Goal: Book appointment/travel/reservation

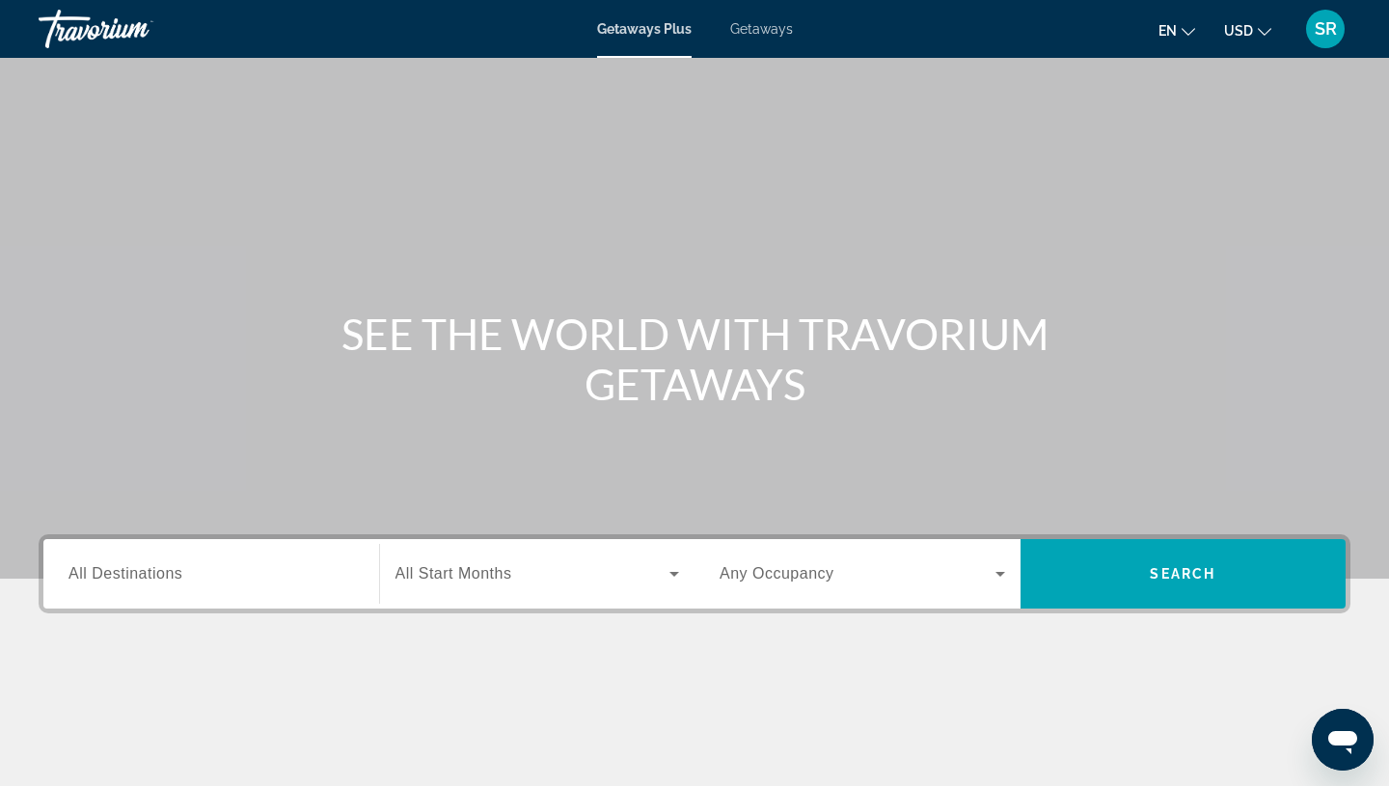
click at [766, 29] on span "Getaways" at bounding box center [761, 28] width 63 height 15
click at [170, 582] on span "All Destinations" at bounding box center [126, 573] width 114 height 16
click at [170, 582] on input "Destination All Destinations" at bounding box center [212, 574] width 286 height 23
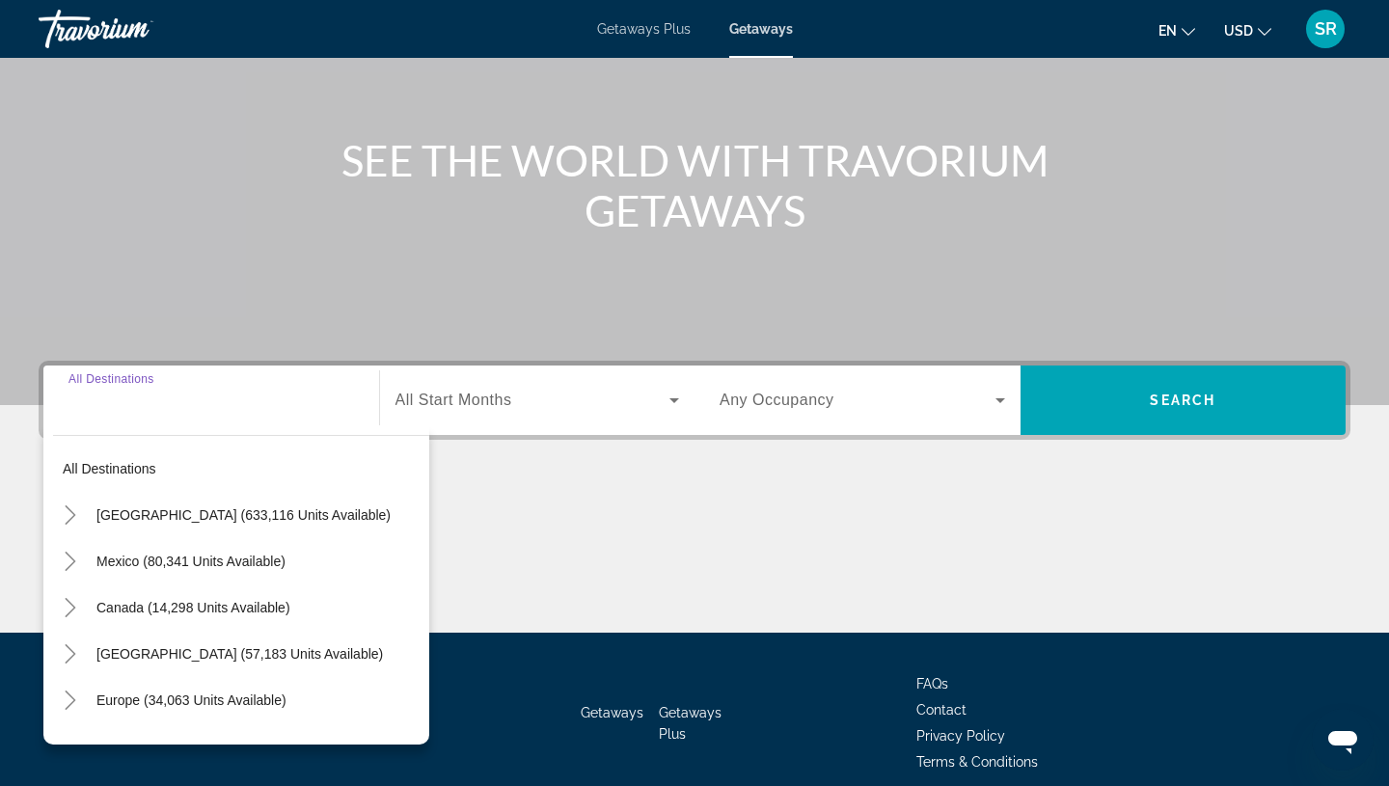
scroll to position [257, 0]
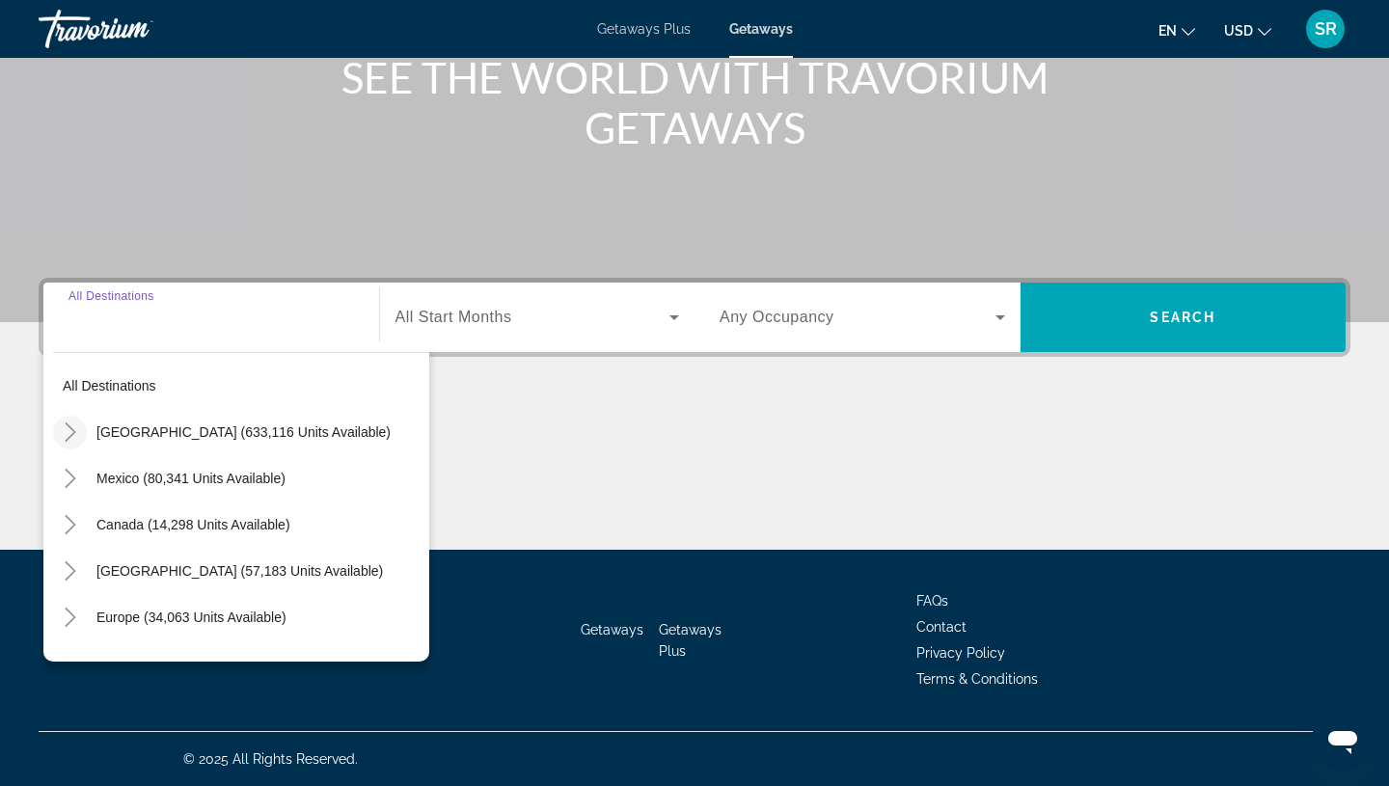
click at [70, 432] on icon "Toggle United States (633,116 units available)" at bounding box center [70, 432] width 19 height 19
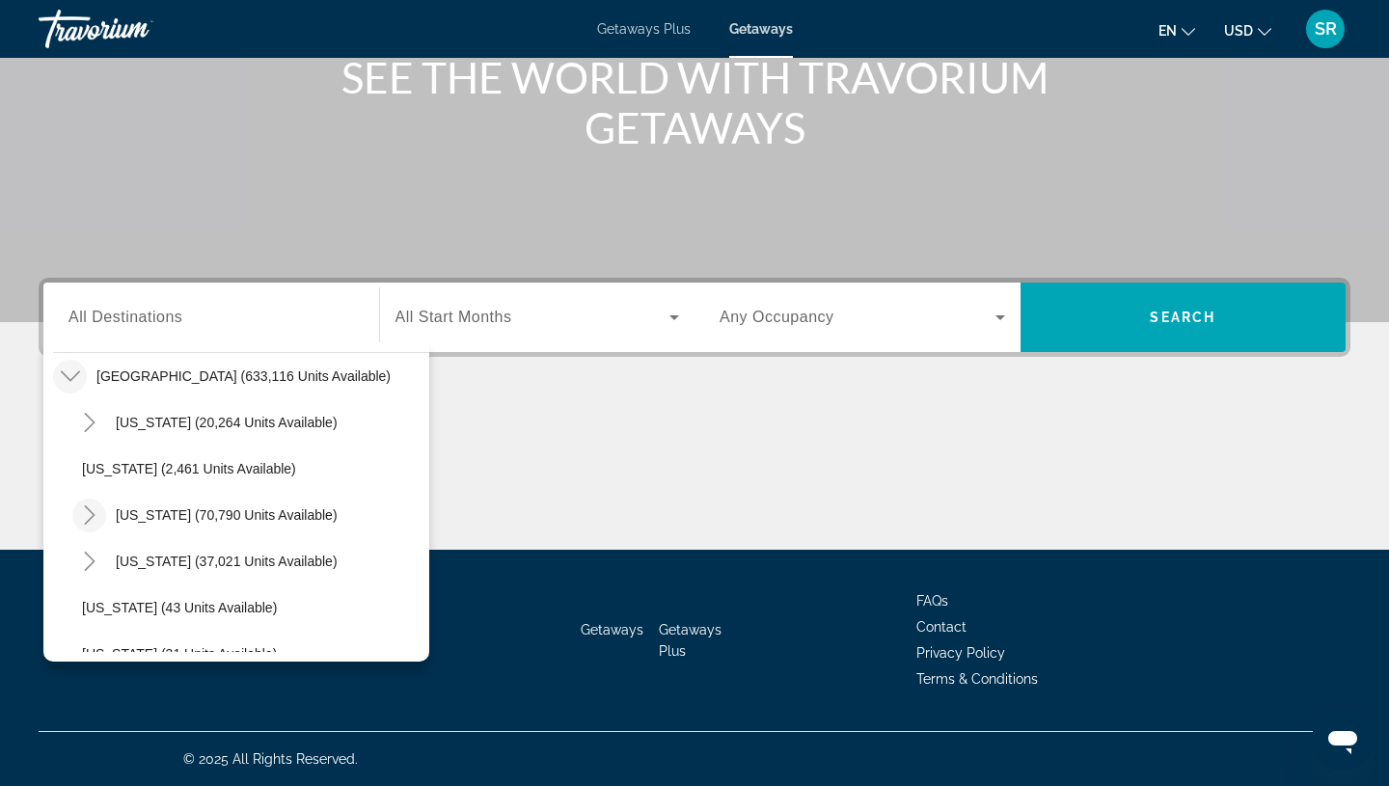
click at [93, 517] on icon "Toggle California (70,790 units available)" at bounding box center [89, 515] width 19 height 19
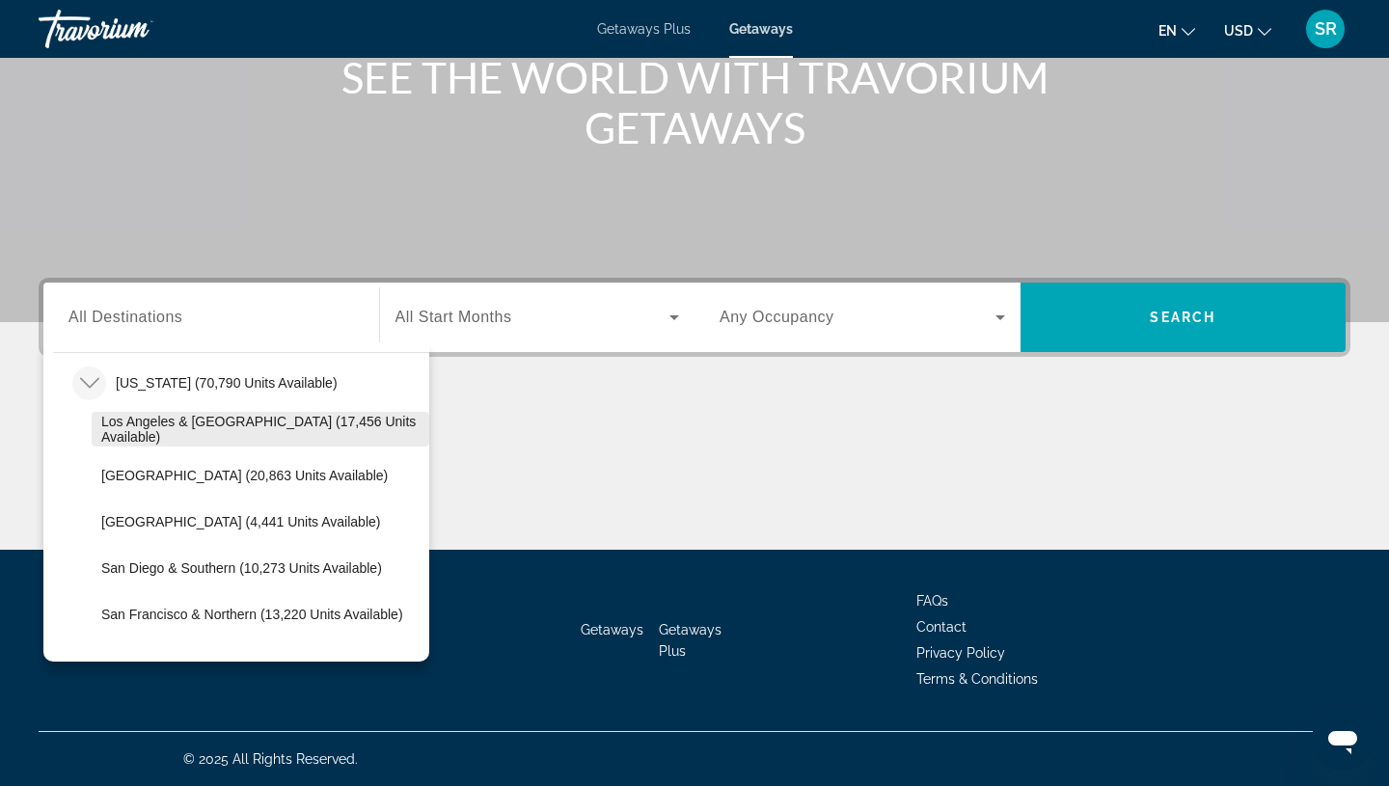
scroll to position [216, 0]
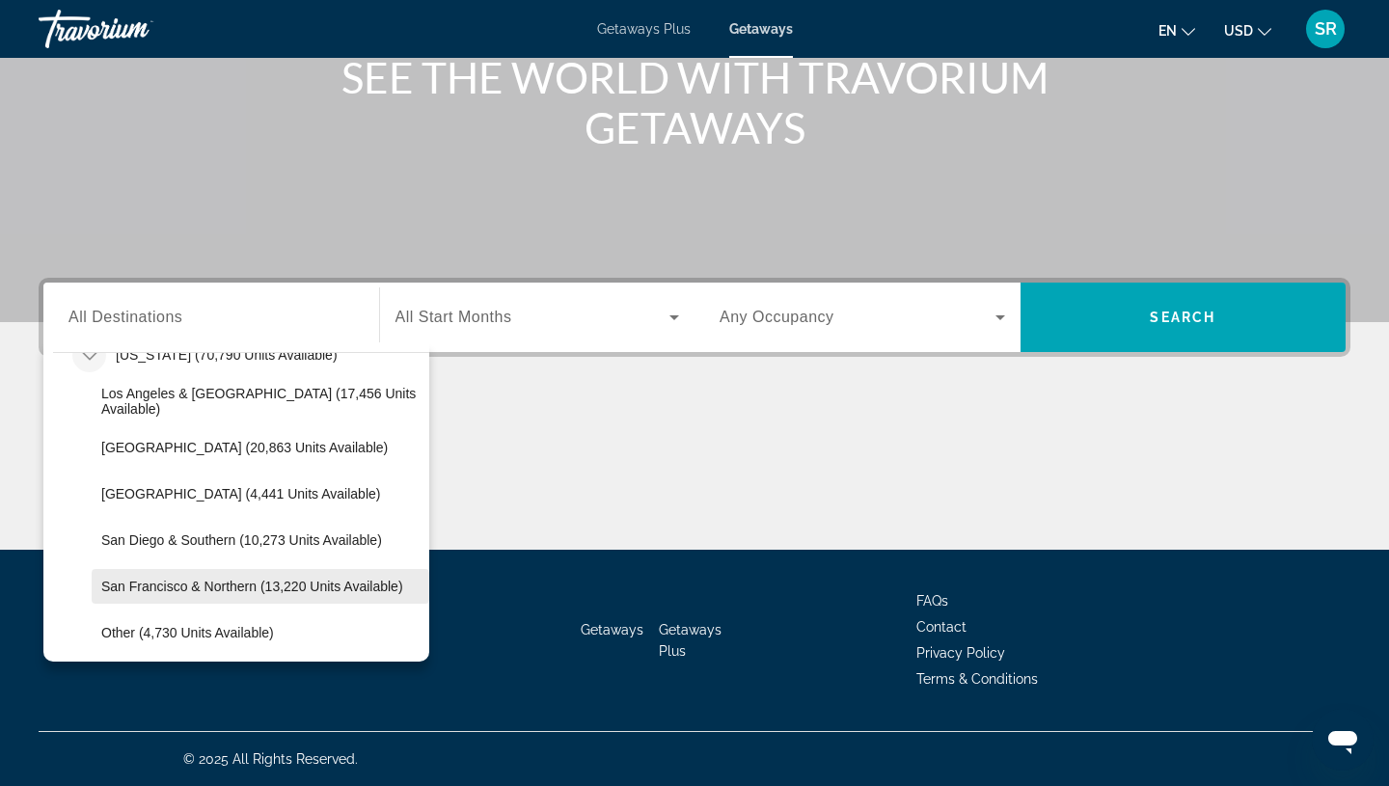
click at [216, 586] on span "San Francisco & Northern (13,220 units available)" at bounding box center [252, 586] width 302 height 15
type input "**********"
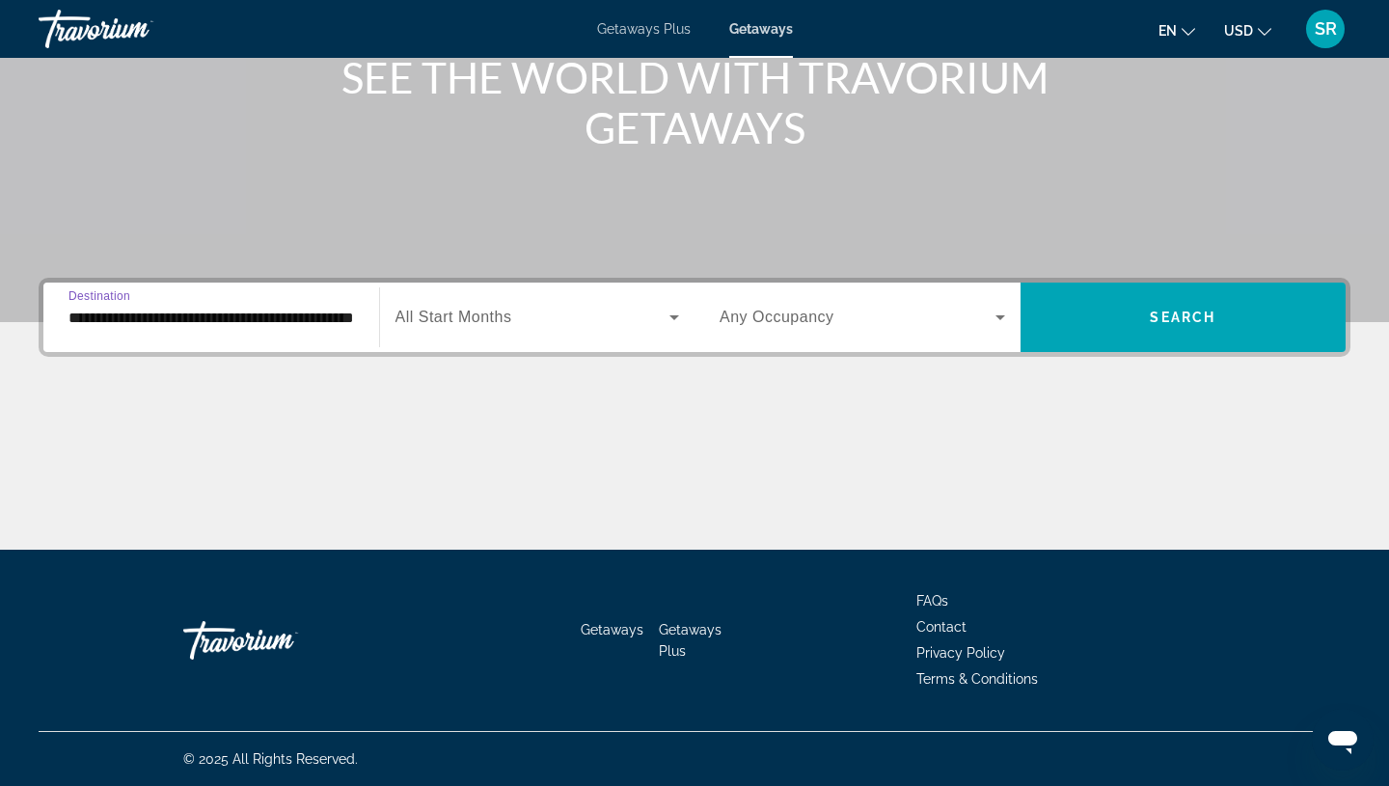
click at [658, 311] on span "Search widget" at bounding box center [533, 317] width 275 height 23
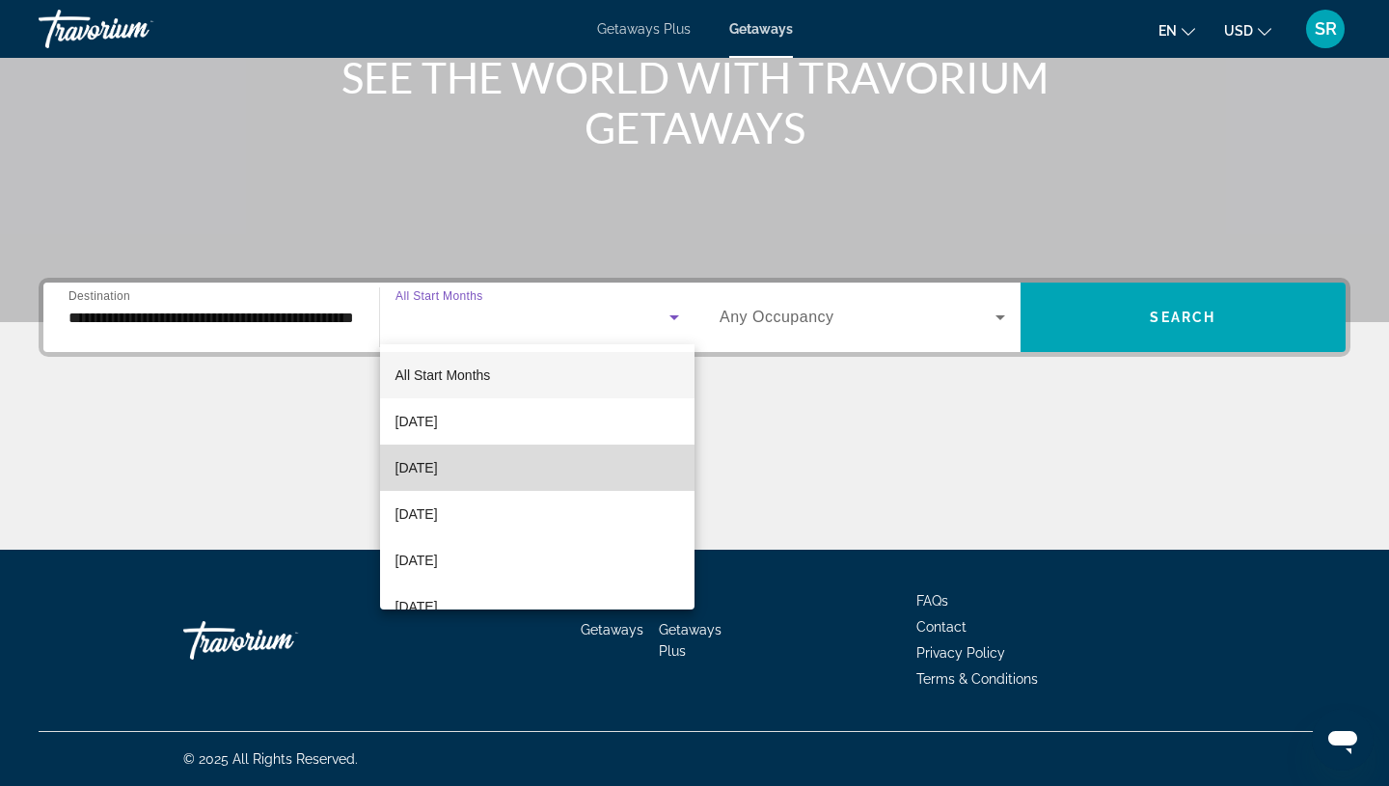
click at [519, 475] on mat-option "[DATE]" at bounding box center [537, 468] width 315 height 46
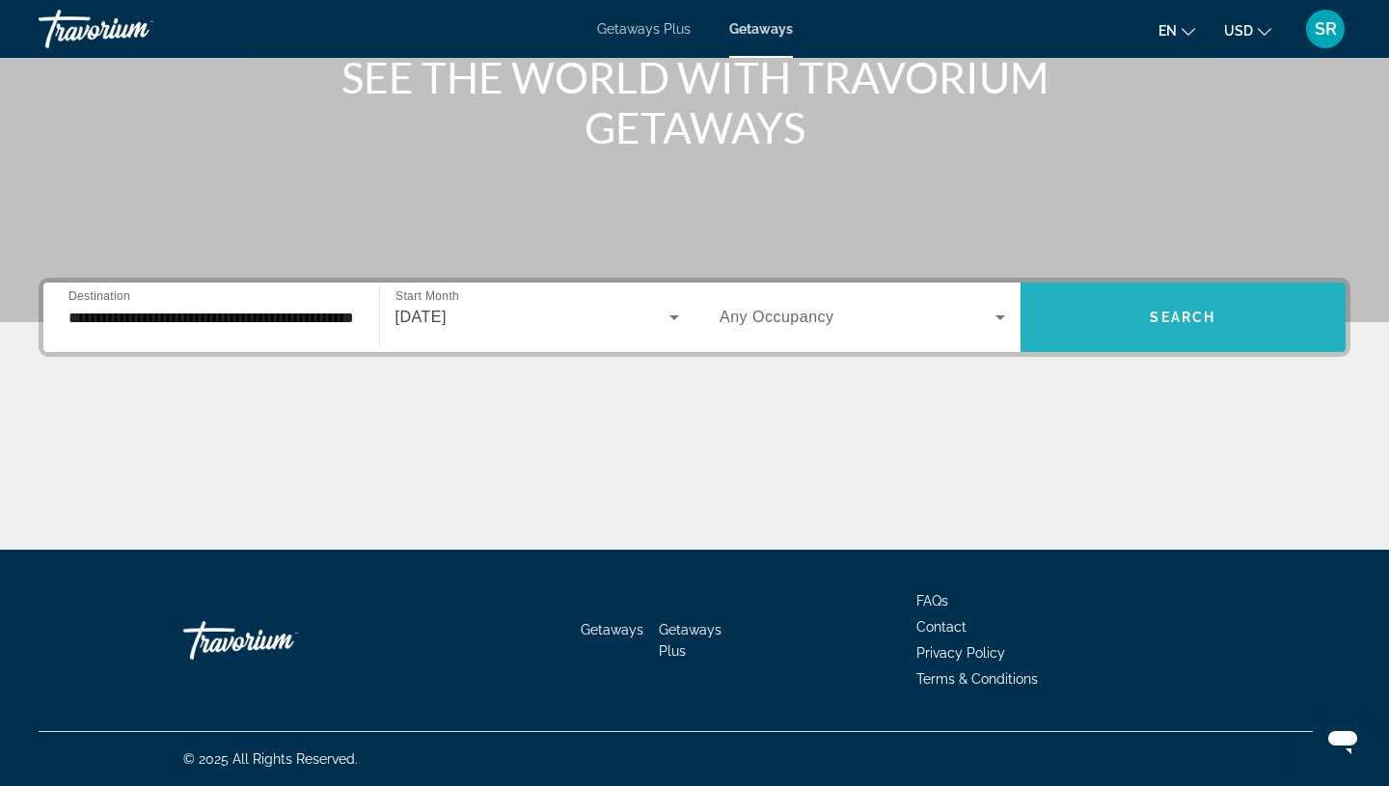
click at [1206, 325] on span "Search widget" at bounding box center [1184, 317] width 326 height 46
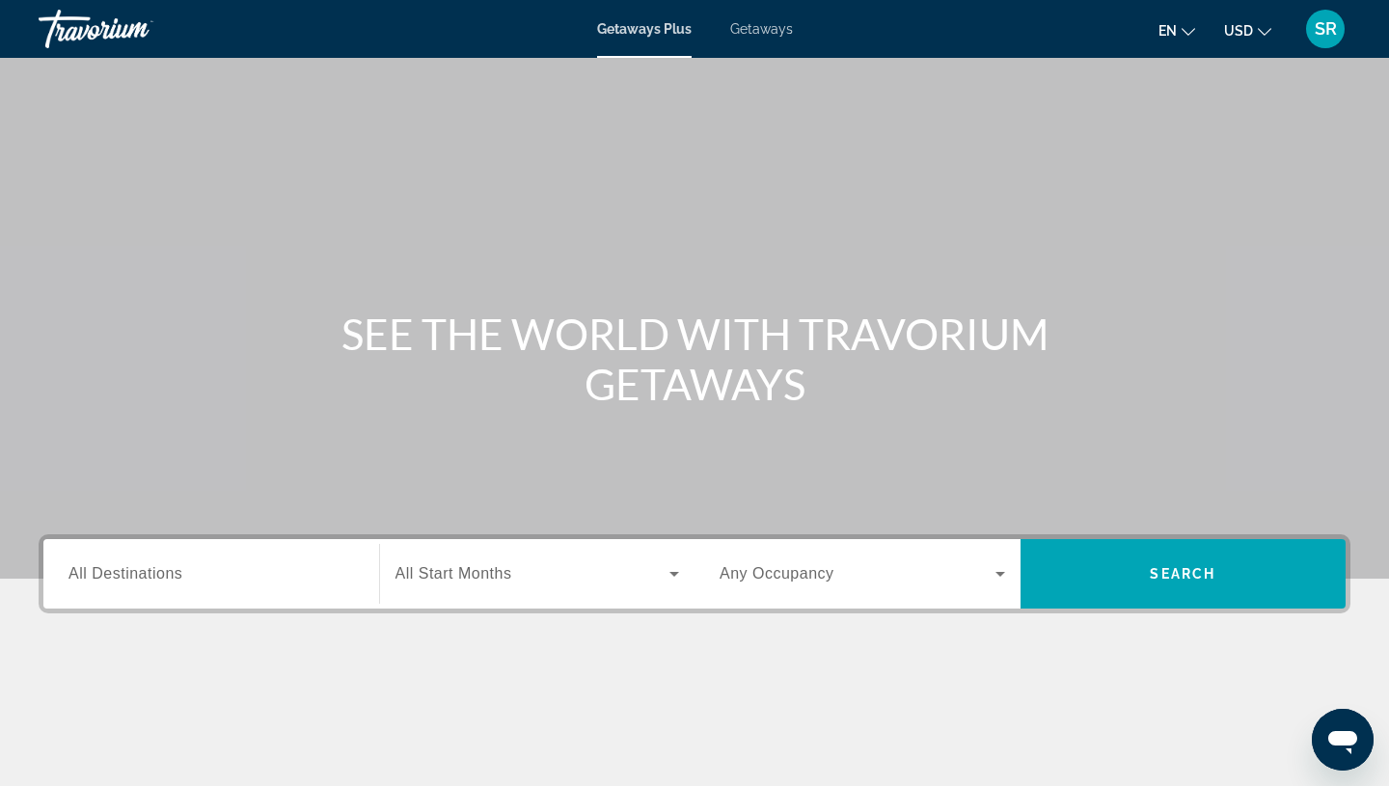
click at [760, 35] on span "Getaways" at bounding box center [761, 28] width 63 height 15
click at [288, 575] on input "Destination All Destinations" at bounding box center [212, 574] width 286 height 23
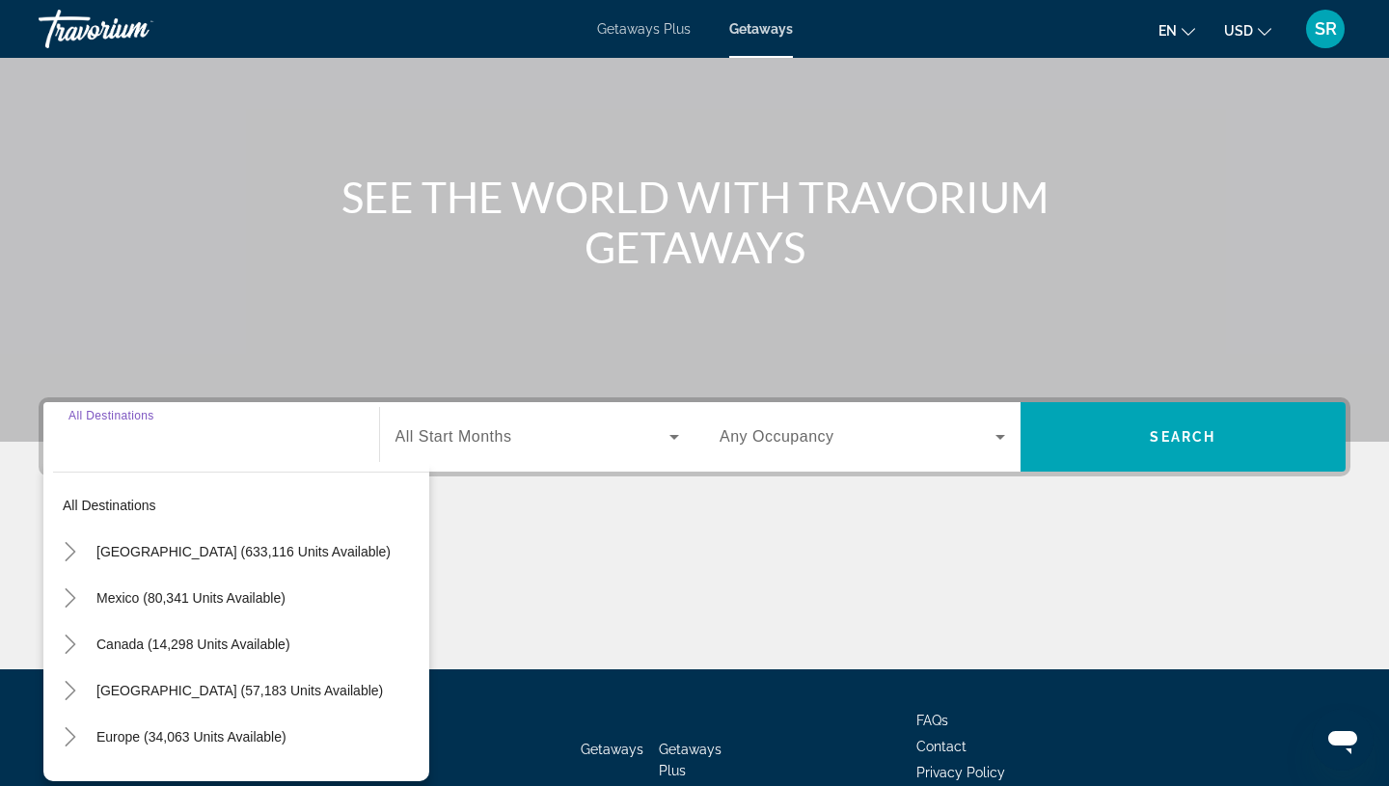
scroll to position [257, 0]
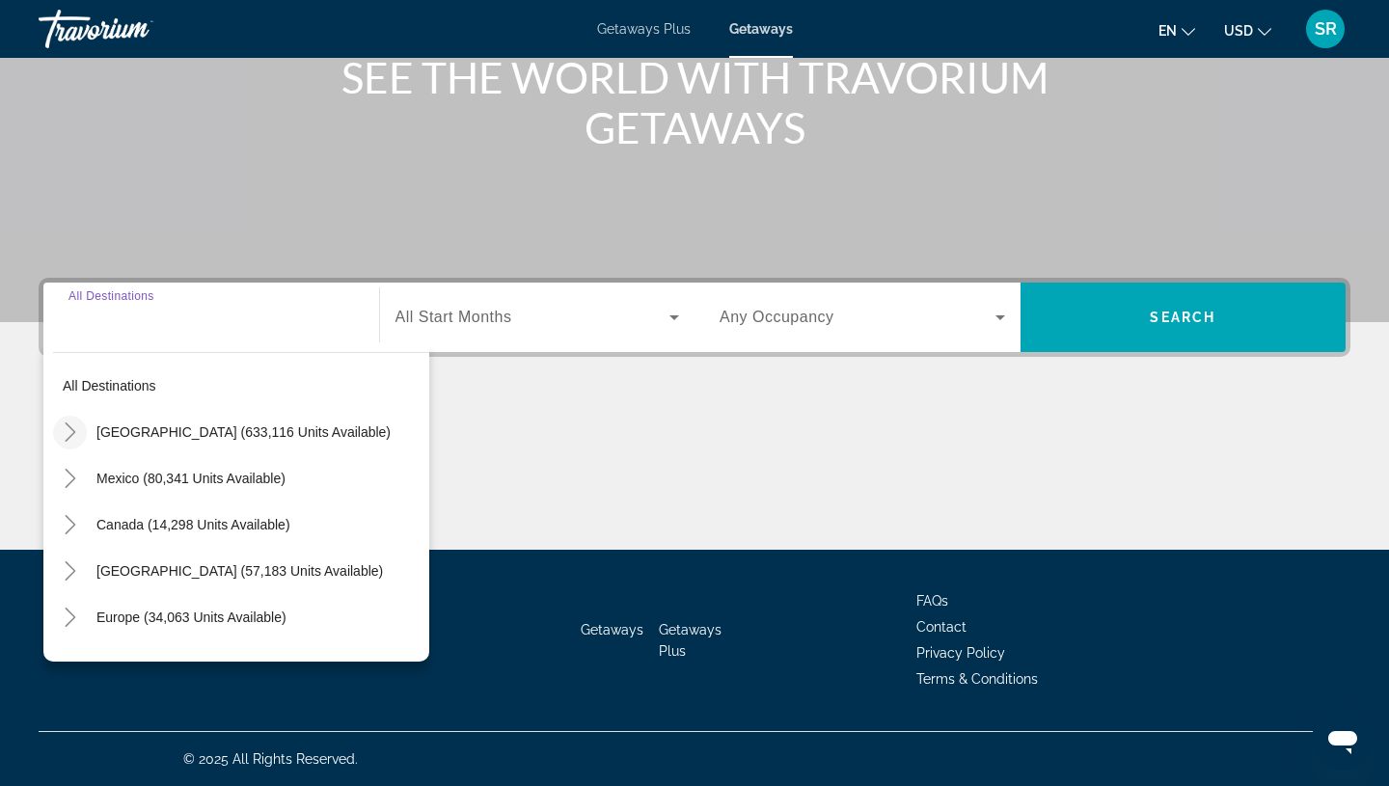
click at [69, 429] on icon "Toggle United States (633,116 units available)" at bounding box center [70, 432] width 19 height 19
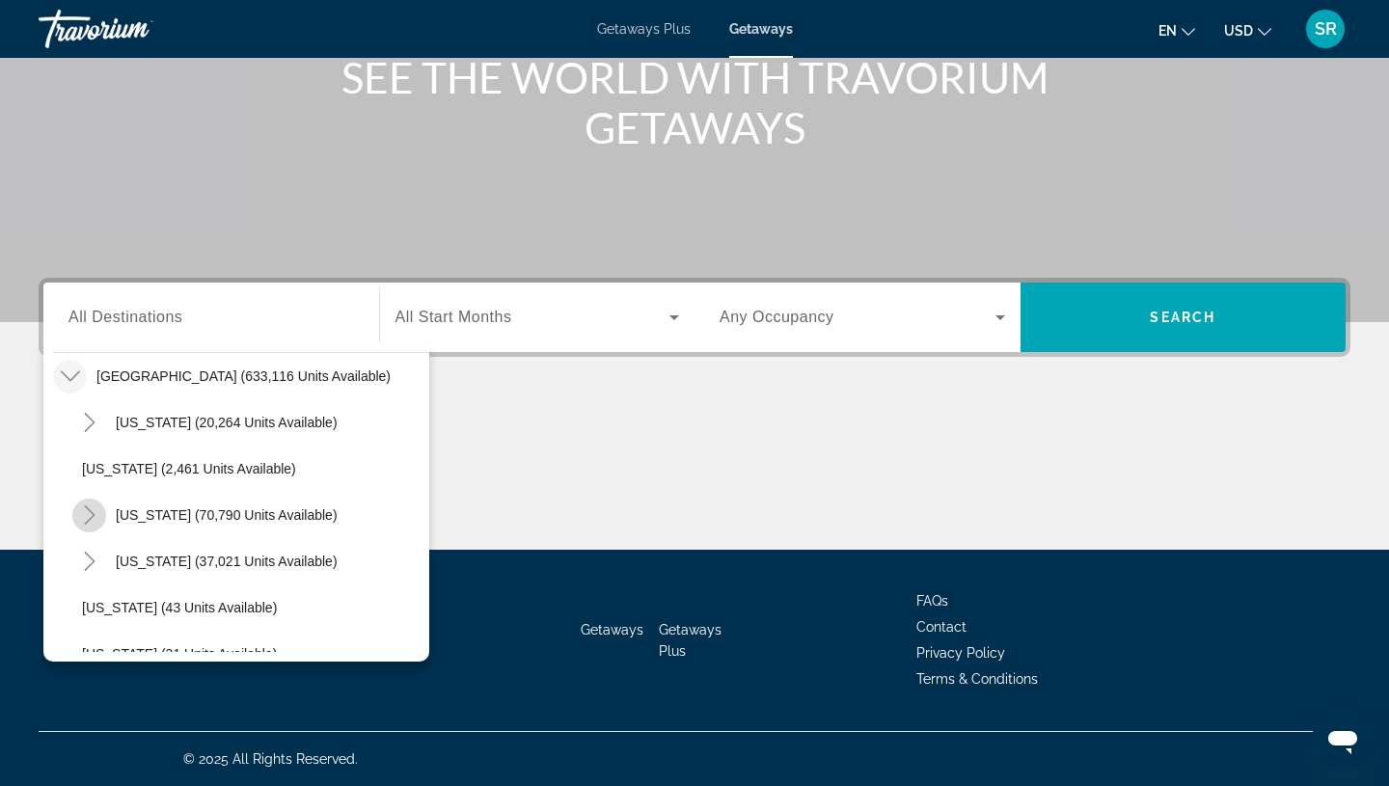
click at [93, 522] on icon "Toggle California (70,790 units available)" at bounding box center [89, 515] width 19 height 19
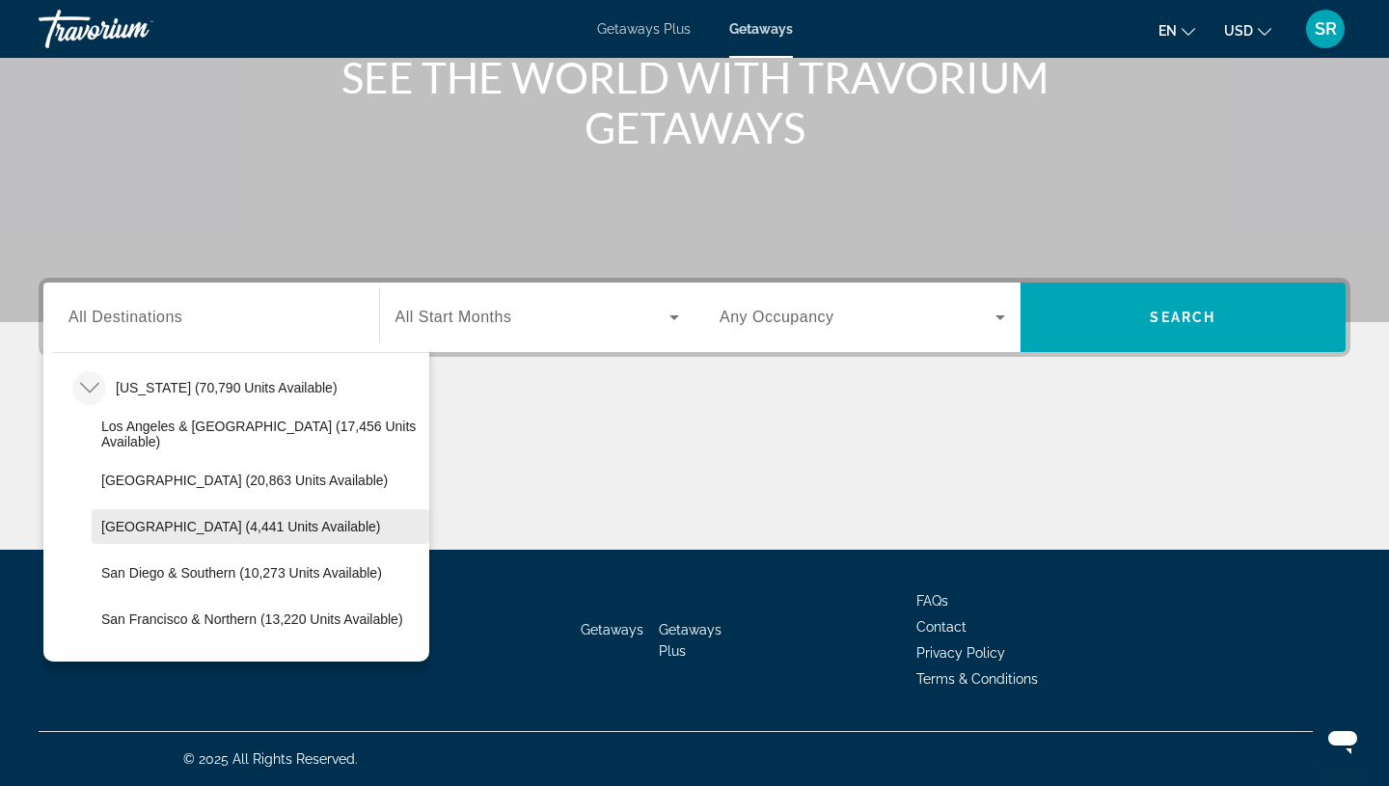
scroll to position [190, 0]
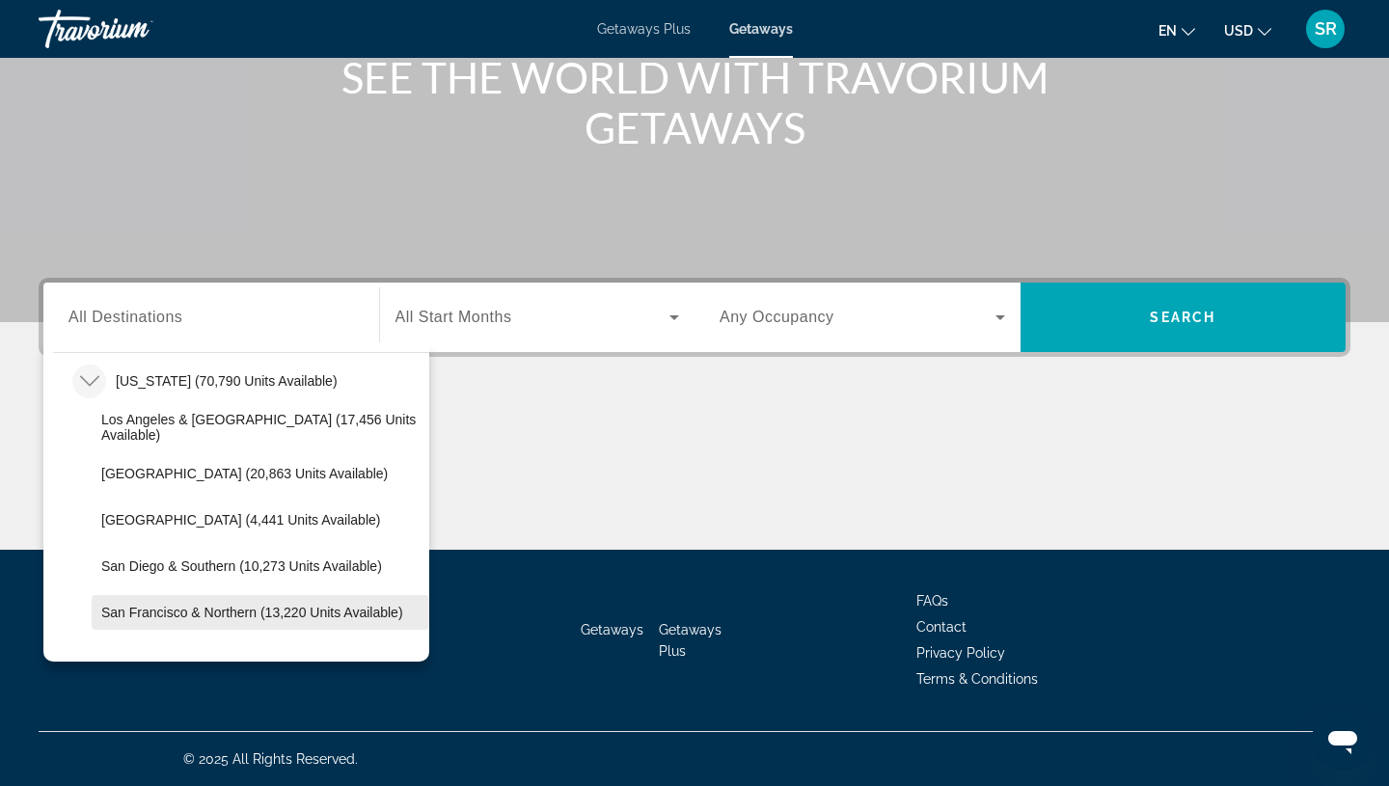
click at [167, 613] on span "San Francisco & Northern (13,220 units available)" at bounding box center [252, 612] width 302 height 15
type input "**********"
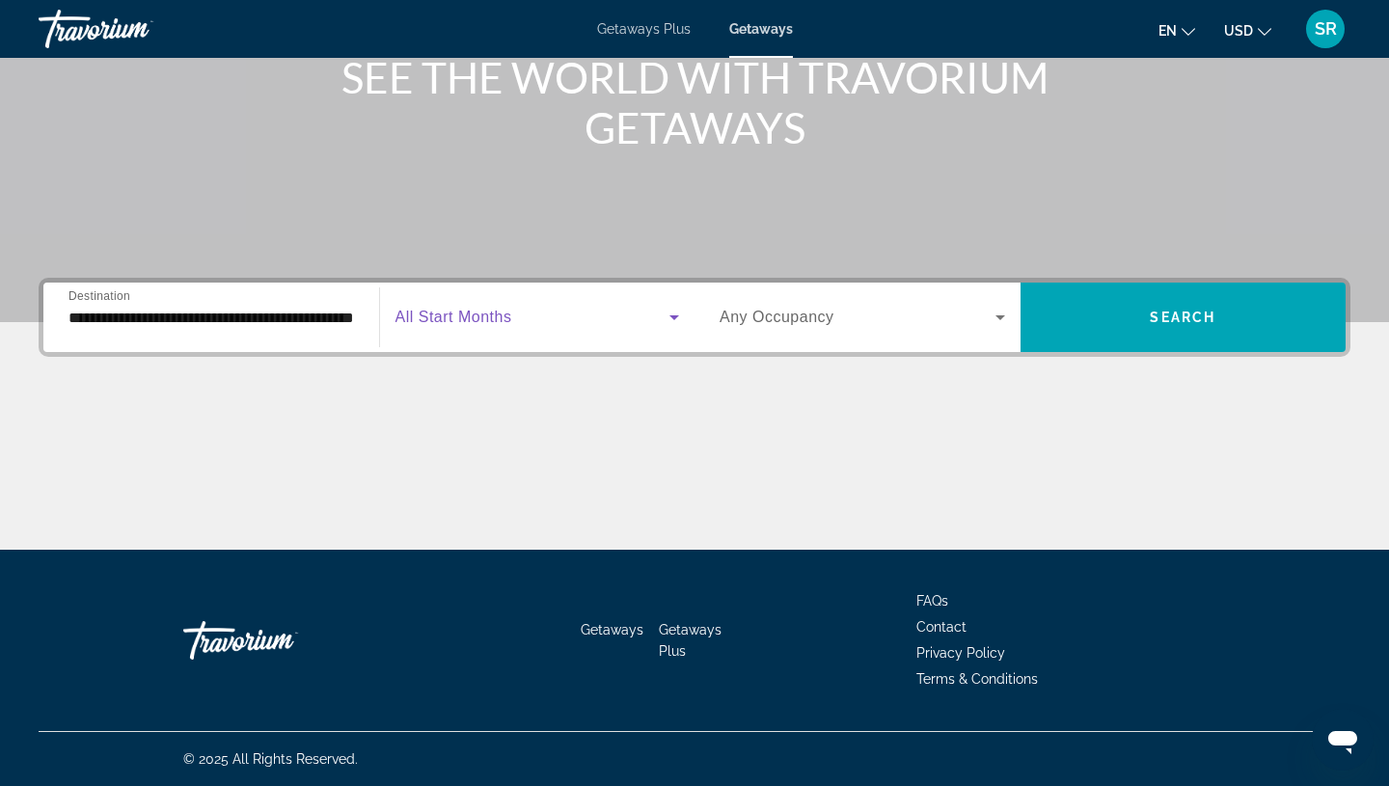
click at [537, 326] on span "Search widget" at bounding box center [533, 317] width 275 height 23
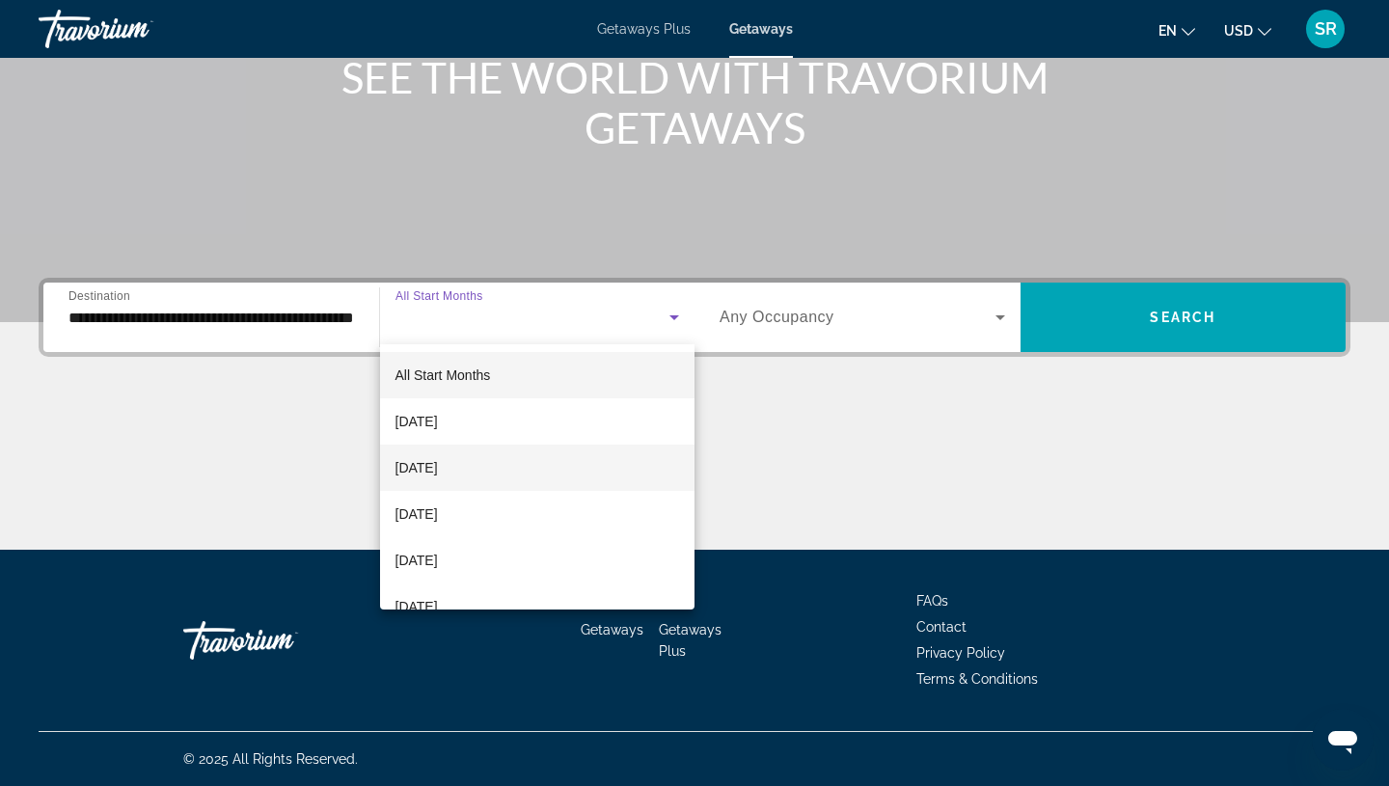
click at [481, 461] on mat-option "[DATE]" at bounding box center [537, 468] width 315 height 46
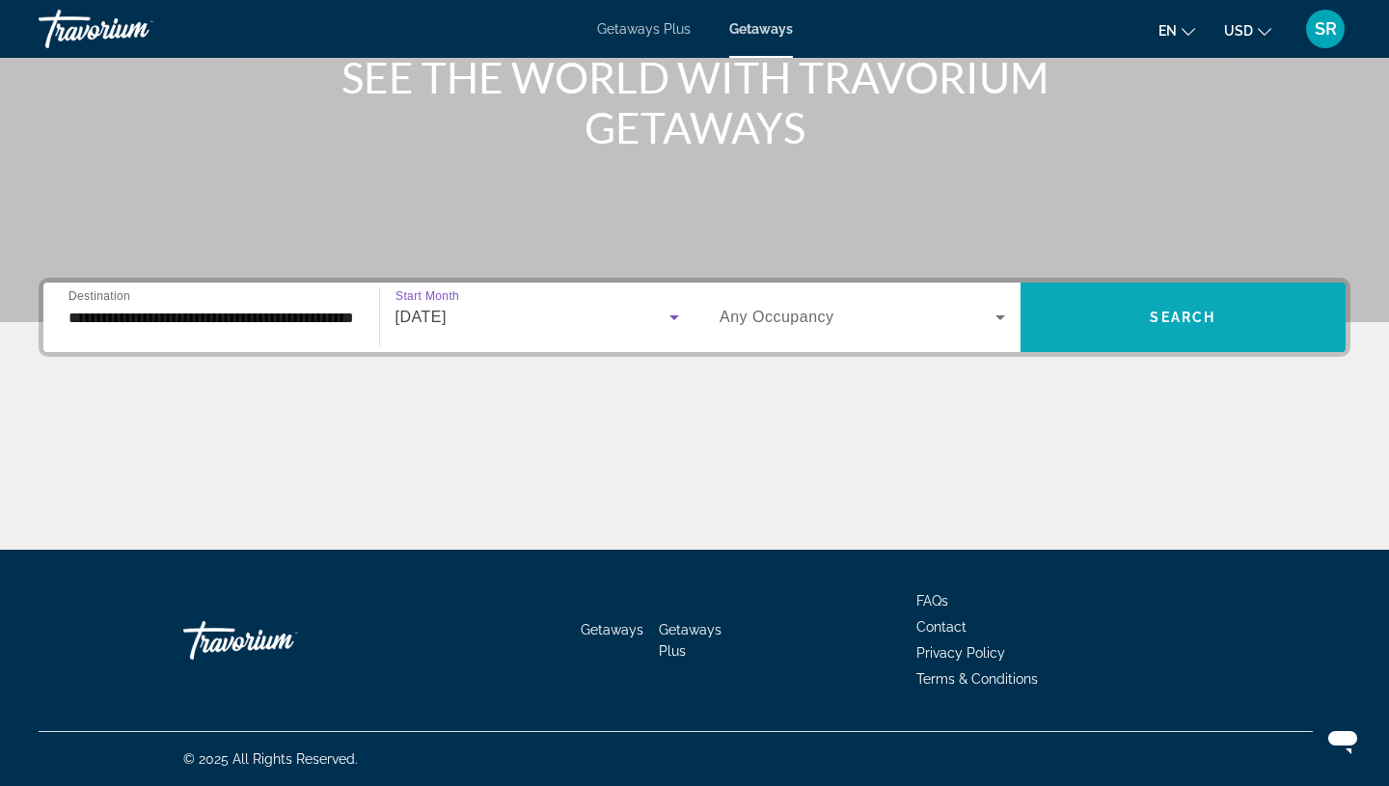
click at [1186, 329] on span "Search widget" at bounding box center [1184, 317] width 326 height 46
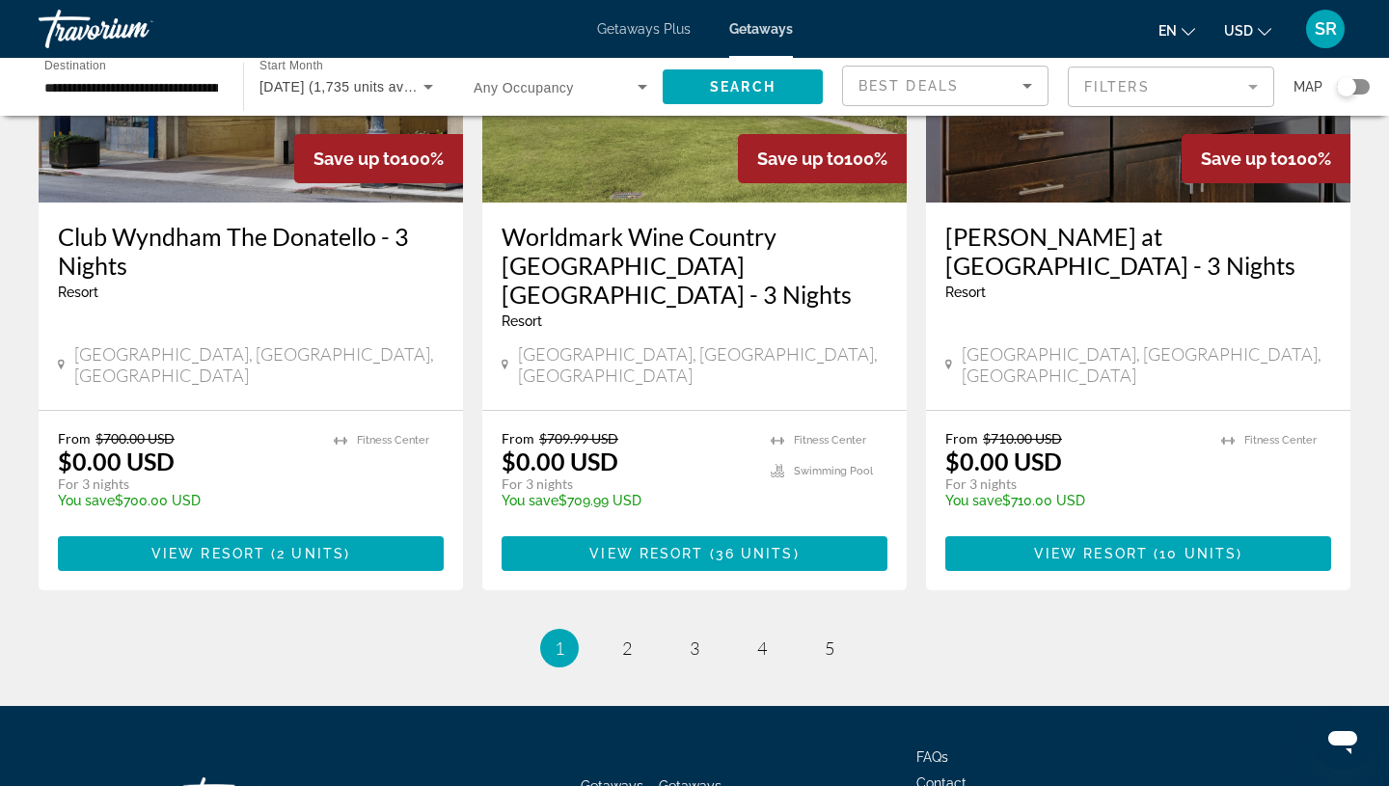
scroll to position [2445, 0]
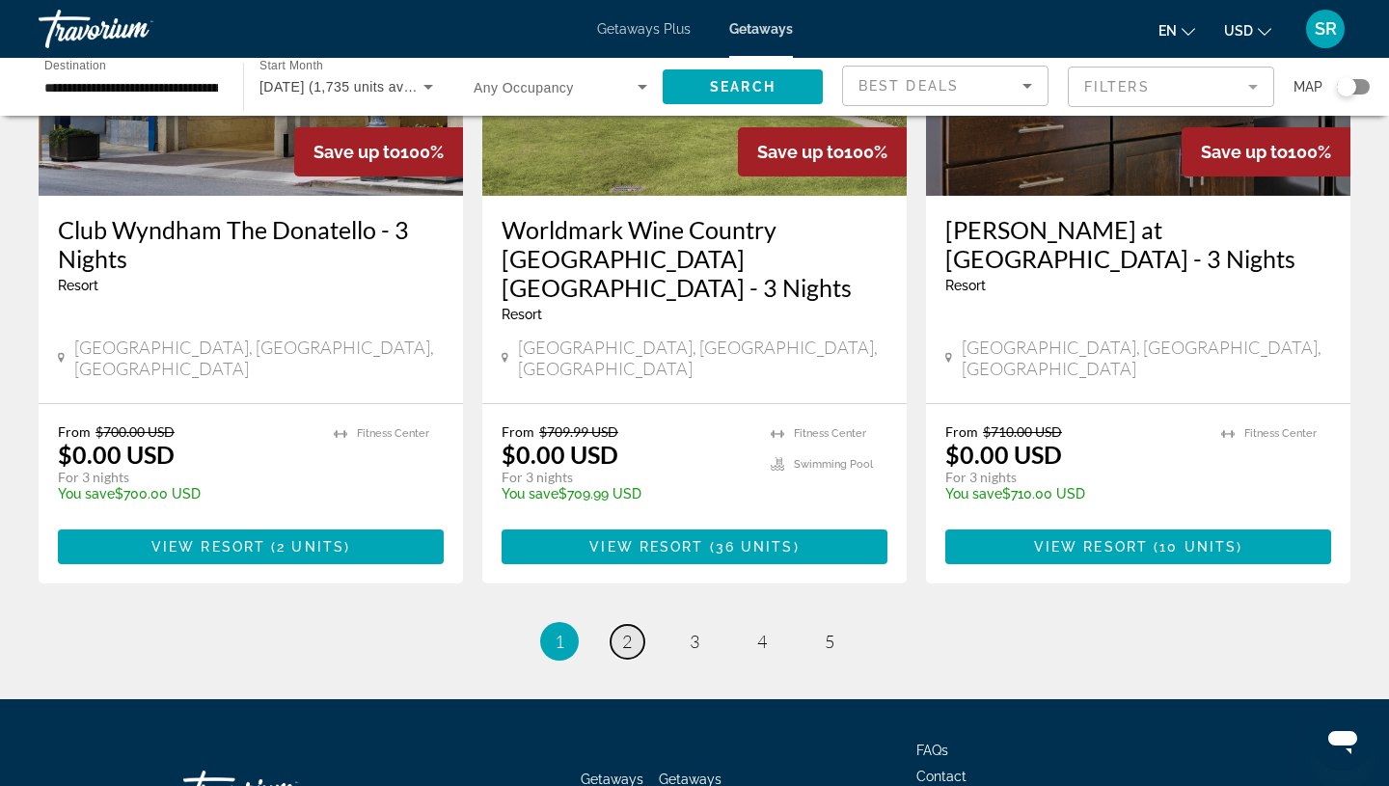
click at [630, 631] on span "2" at bounding box center [627, 641] width 10 height 21
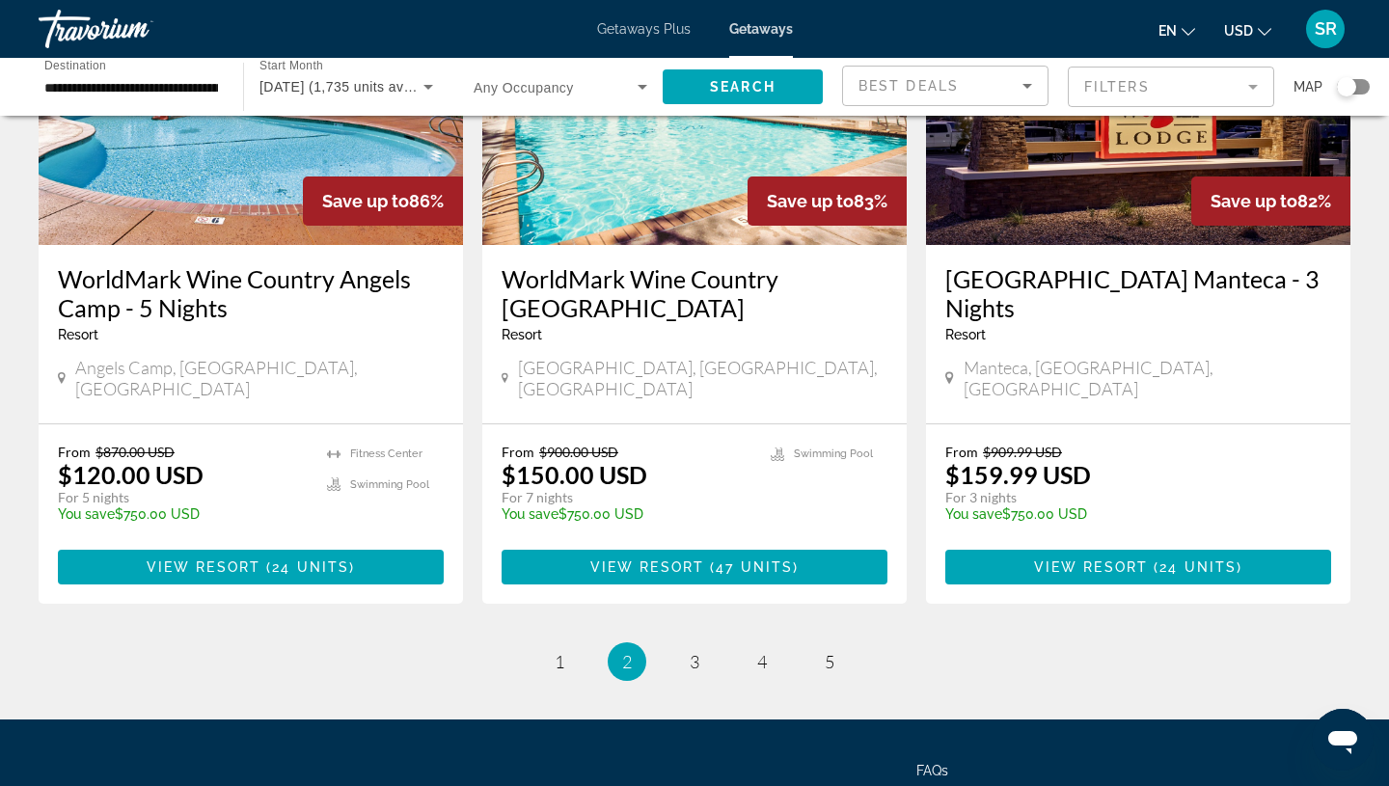
scroll to position [2404, 0]
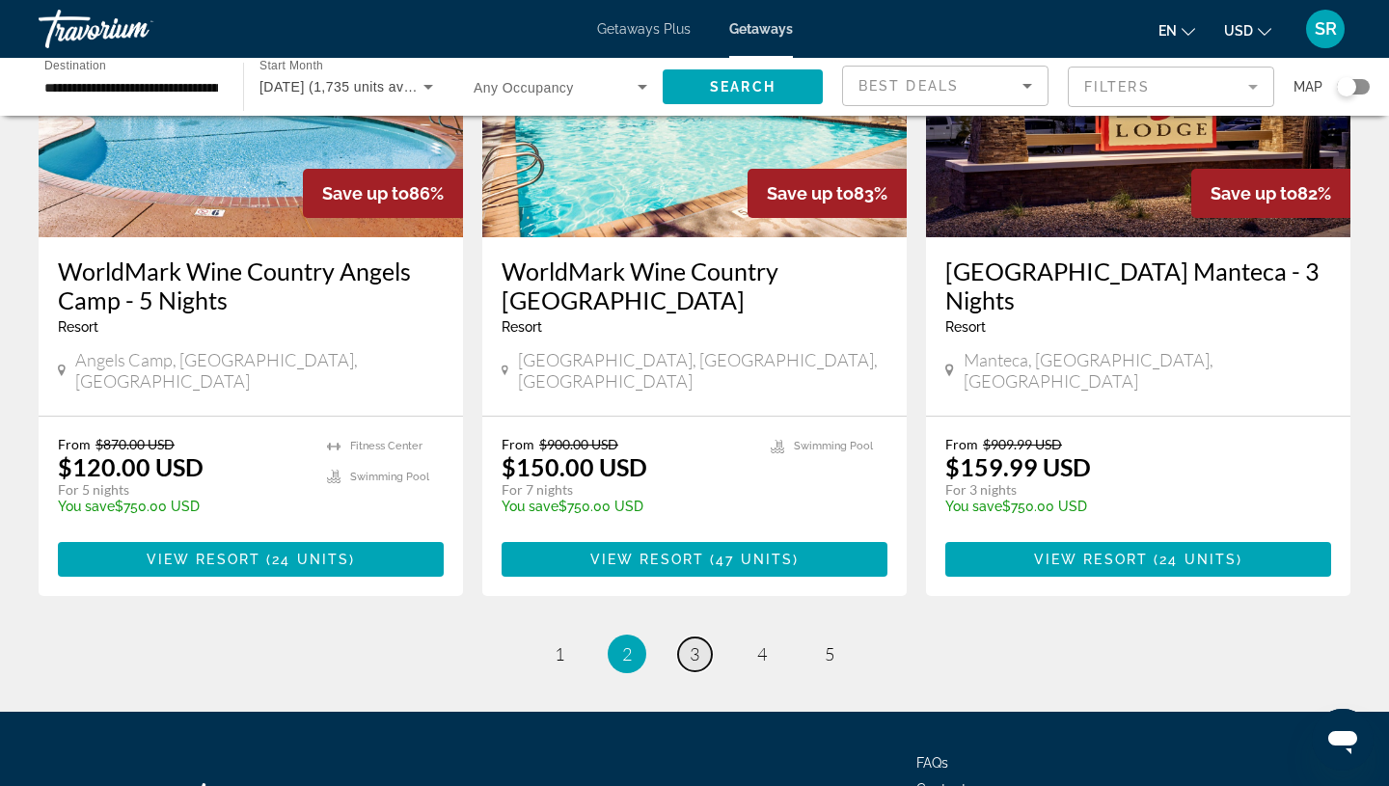
click at [703, 638] on link "page 3" at bounding box center [695, 655] width 34 height 34
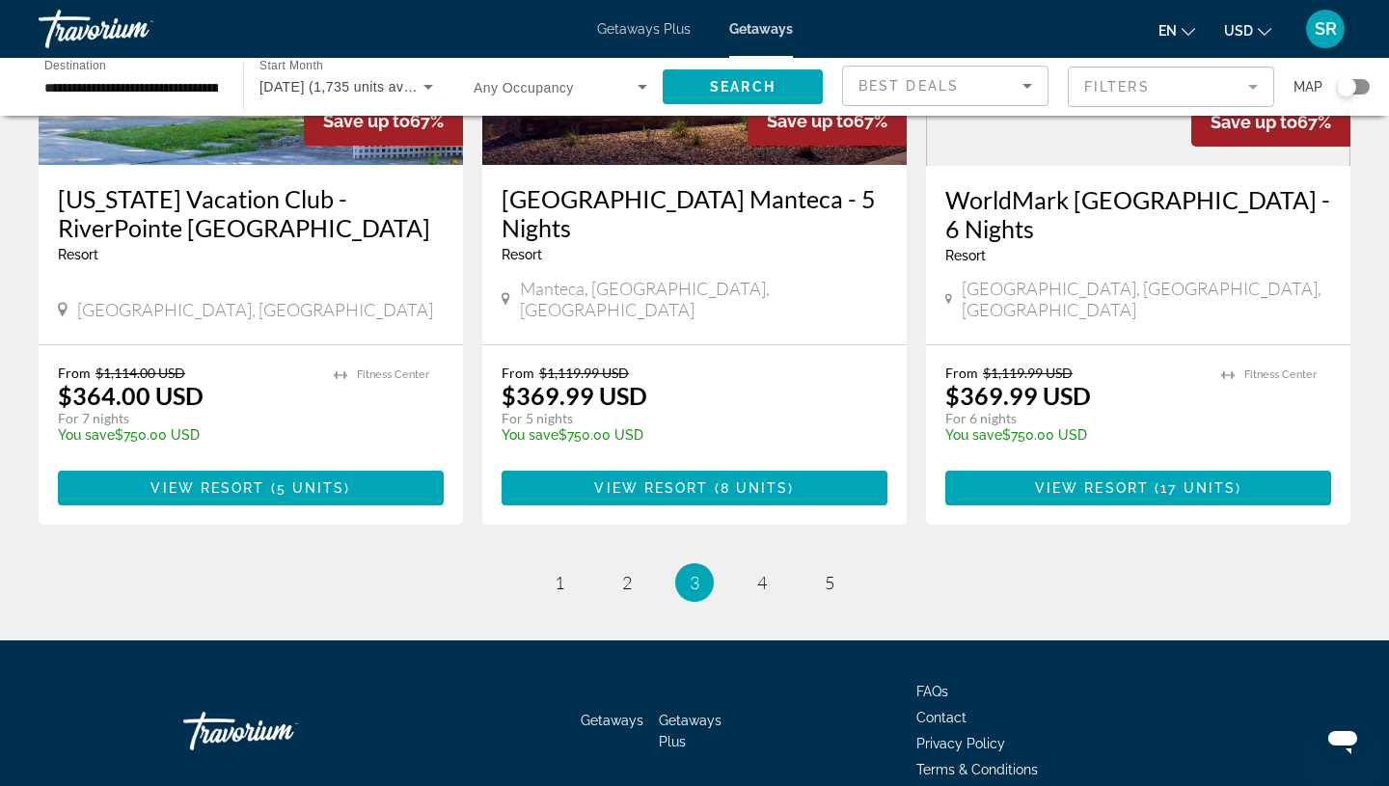
scroll to position [2448, 0]
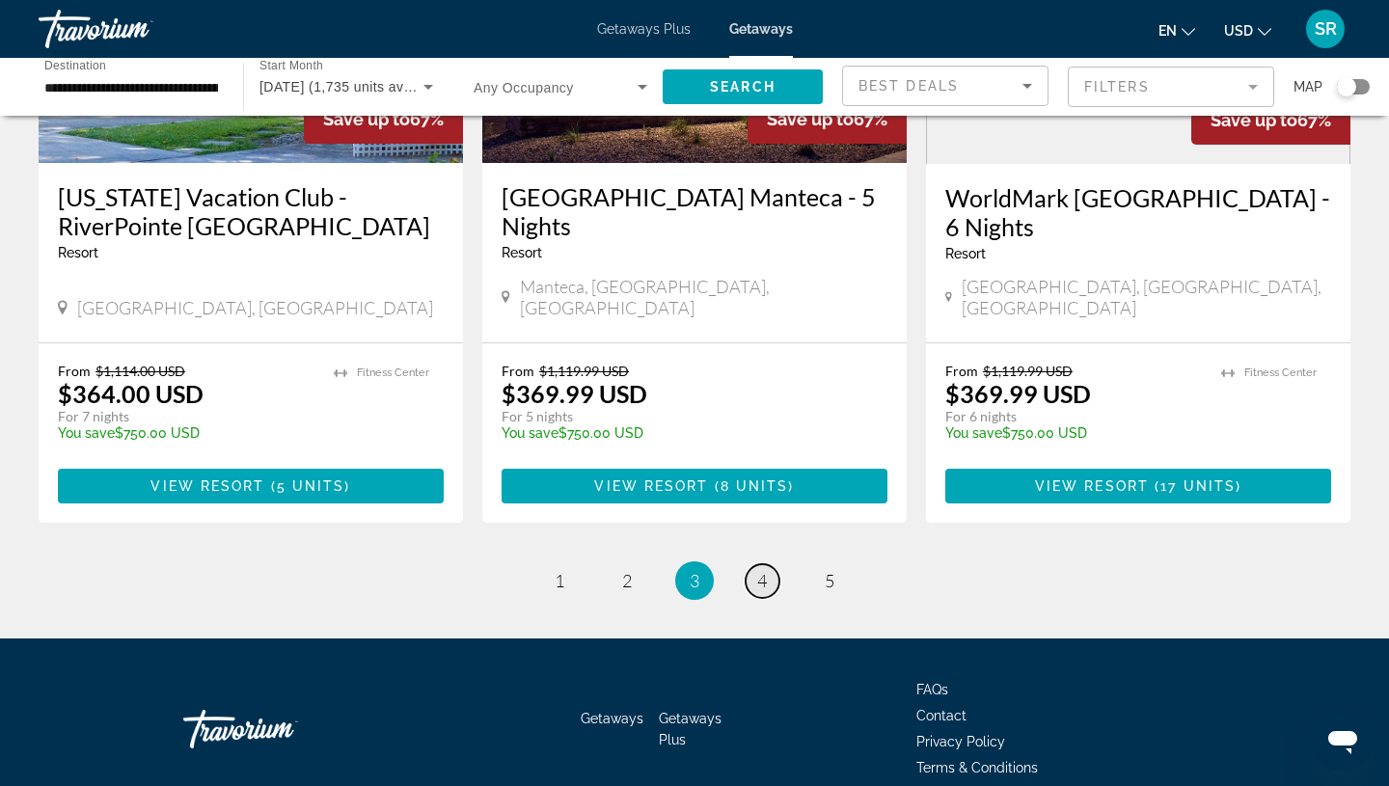
click at [765, 570] on span "4" at bounding box center [762, 580] width 10 height 21
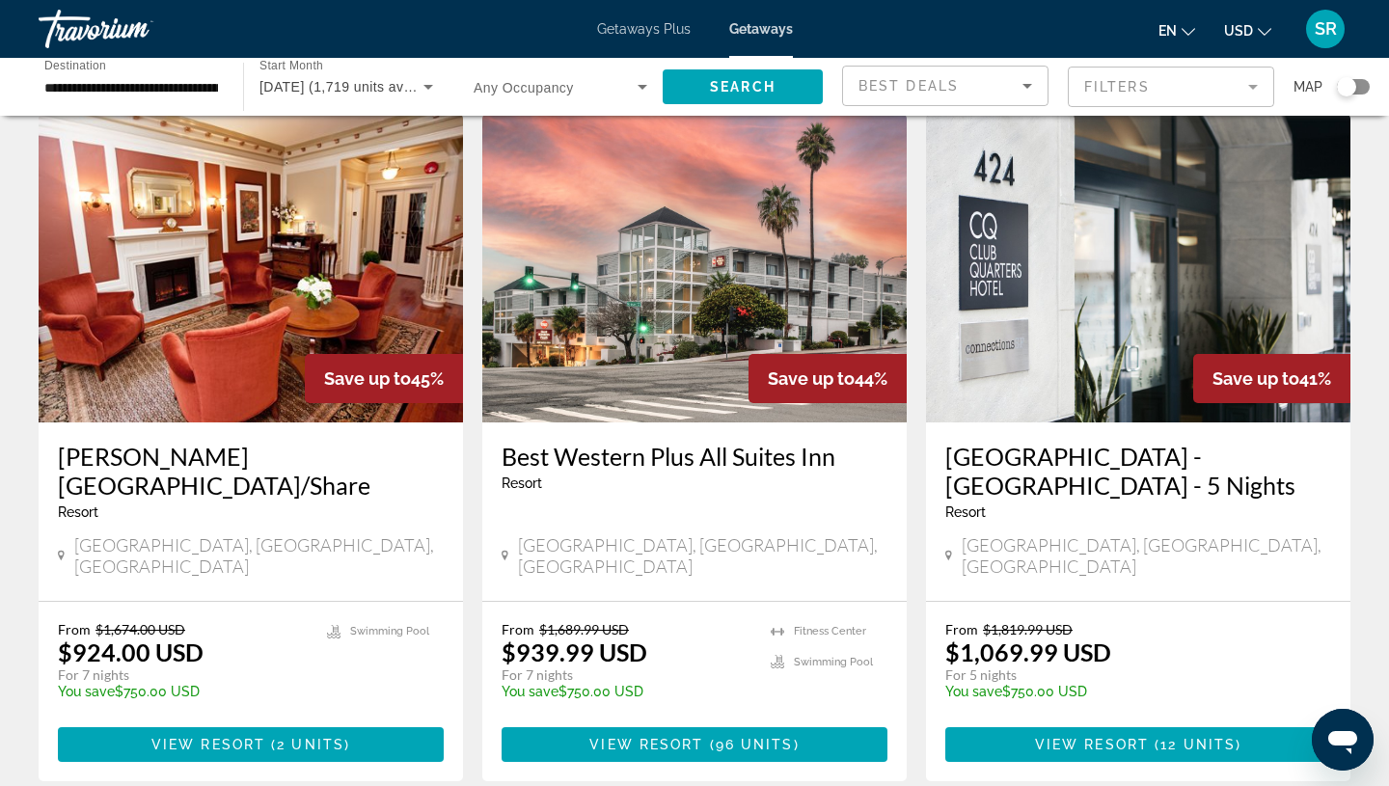
scroll to position [2452, 0]
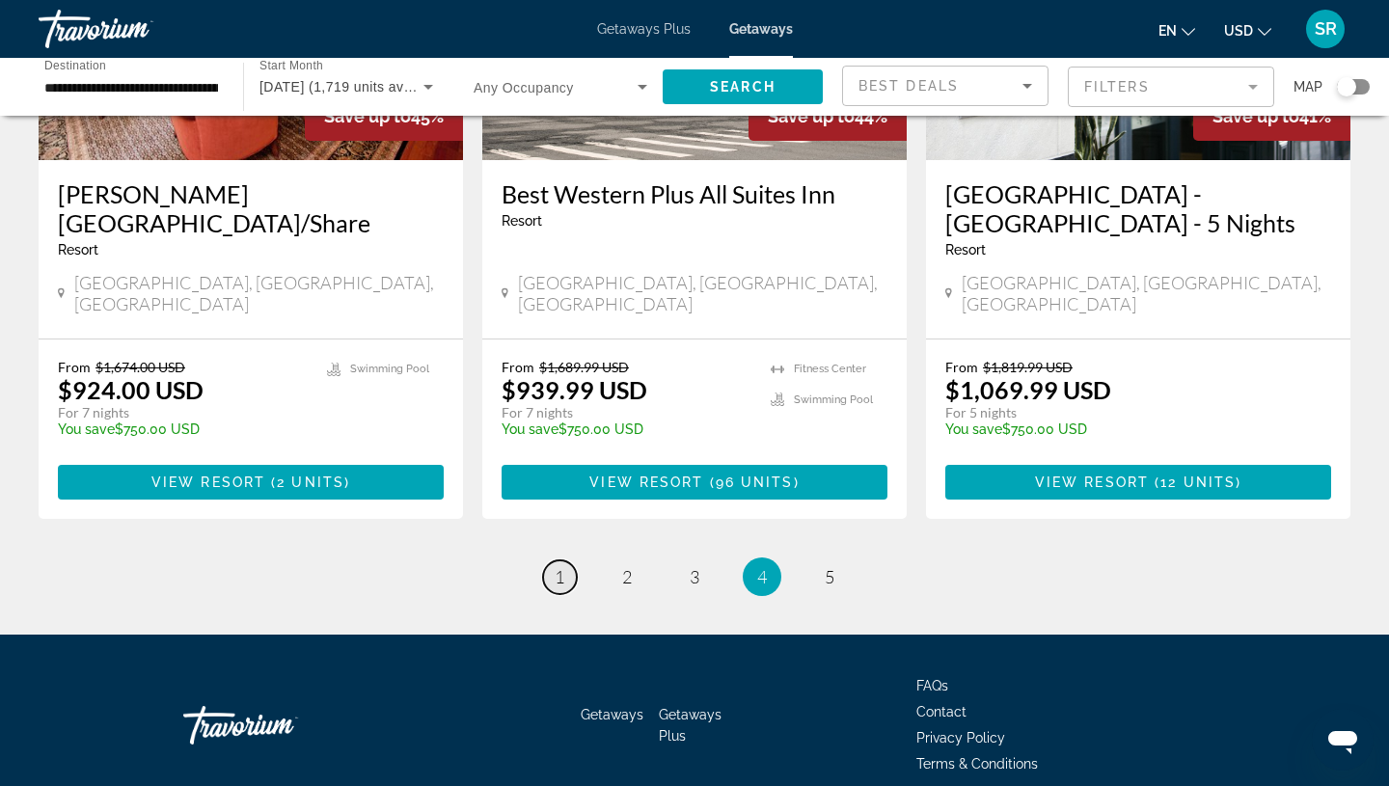
click at [555, 566] on span "1" at bounding box center [560, 576] width 10 height 21
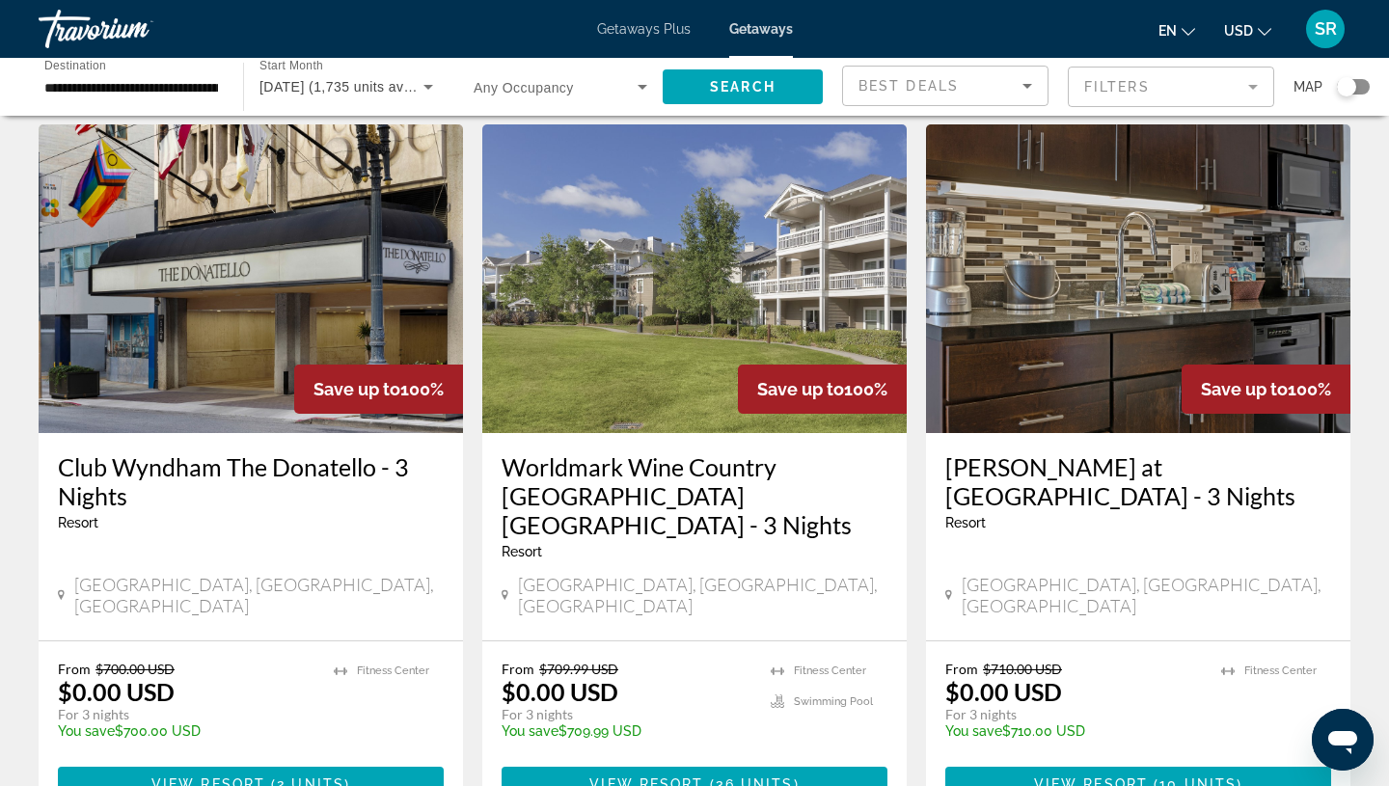
scroll to position [2215, 0]
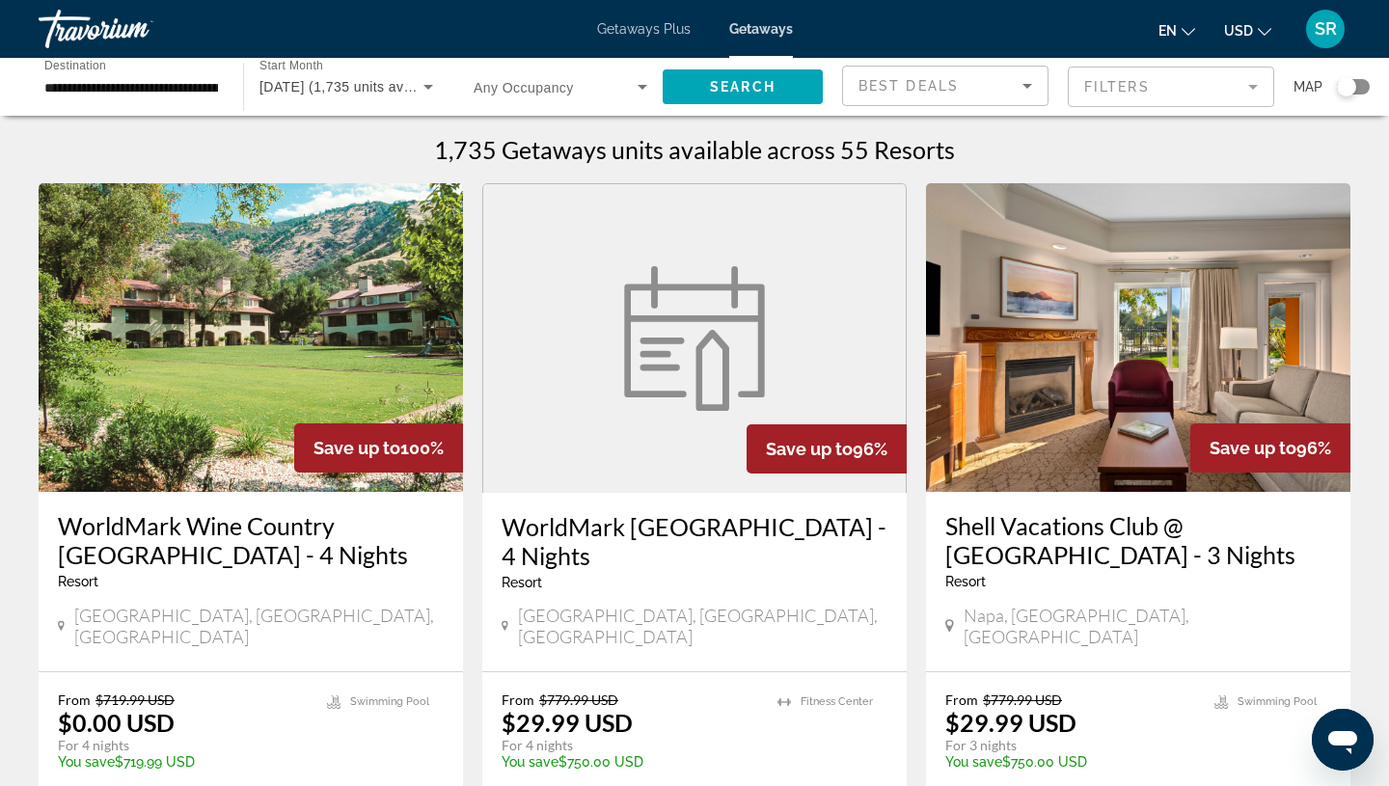
click at [1119, 354] on img "Main content" at bounding box center [1138, 337] width 425 height 309
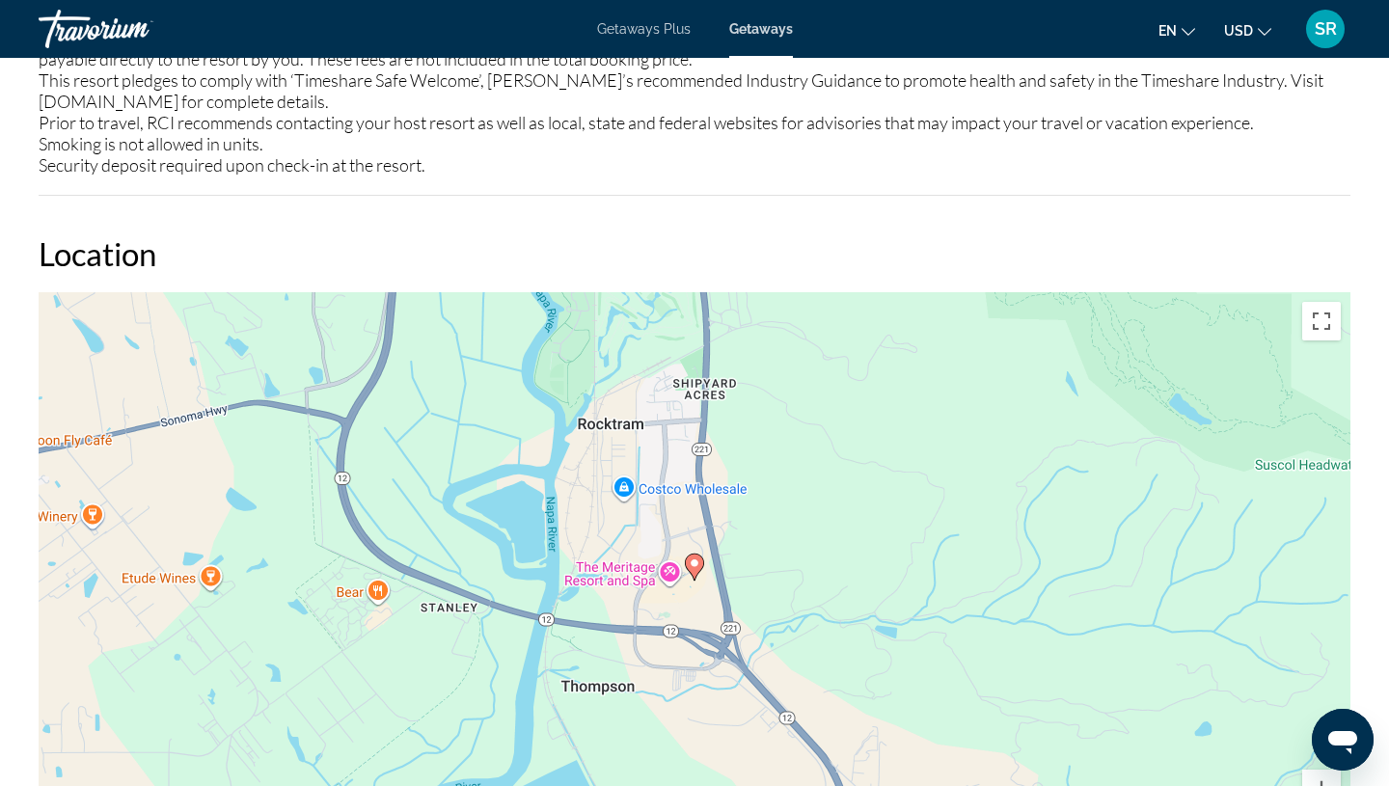
scroll to position [2074, 0]
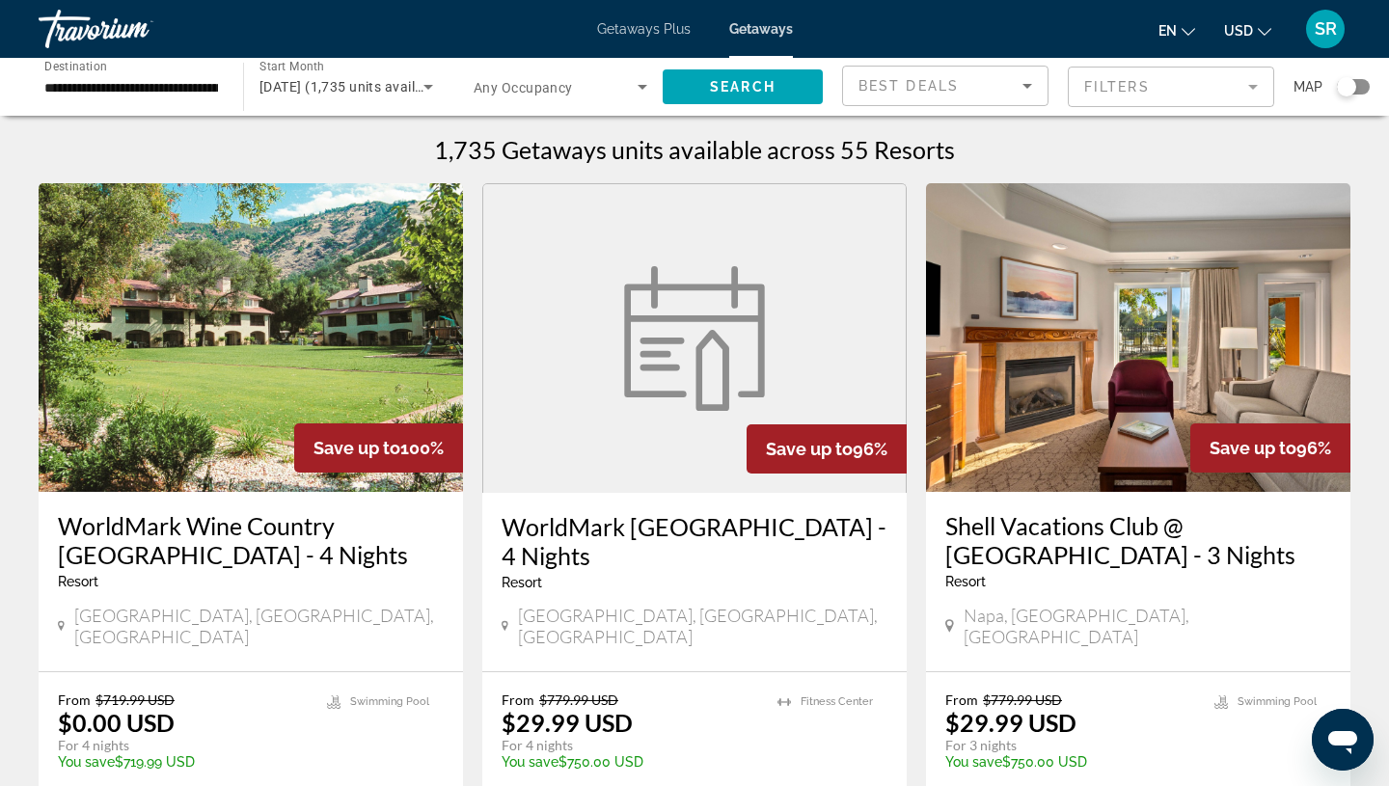
click at [635, 27] on span "Getaways Plus" at bounding box center [644, 28] width 94 height 15
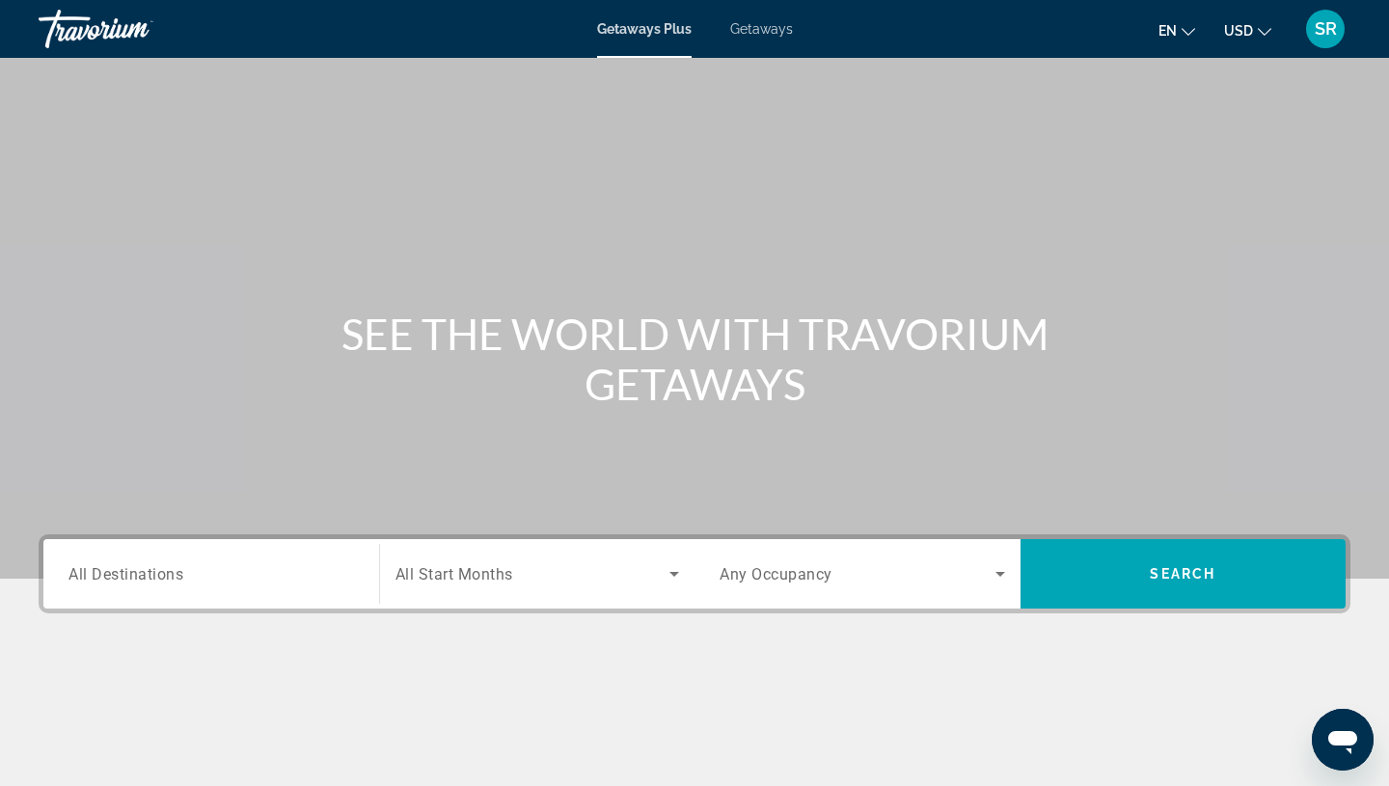
click at [90, 578] on span "All Destinations" at bounding box center [126, 573] width 115 height 18
click at [90, 578] on input "Destination All Destinations" at bounding box center [212, 574] width 286 height 23
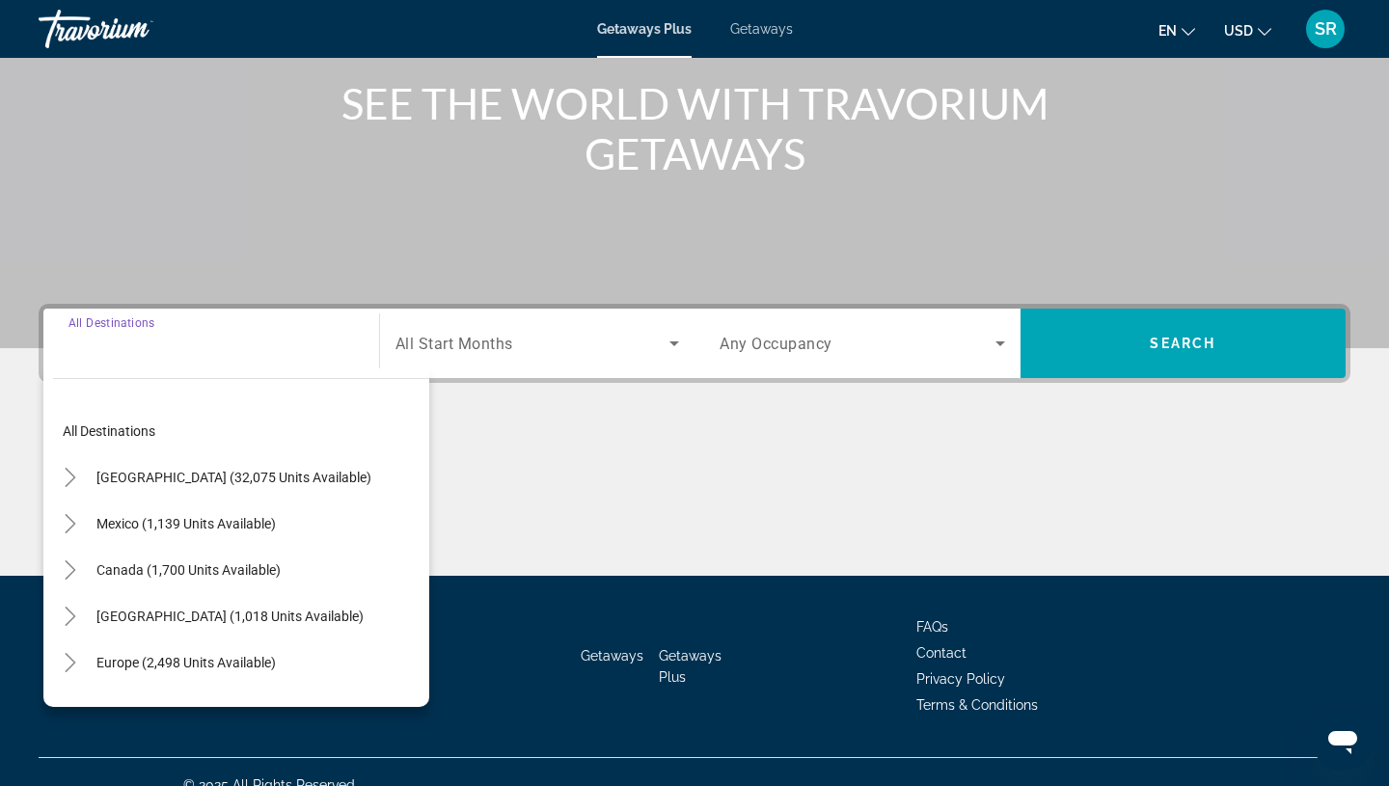
scroll to position [257, 0]
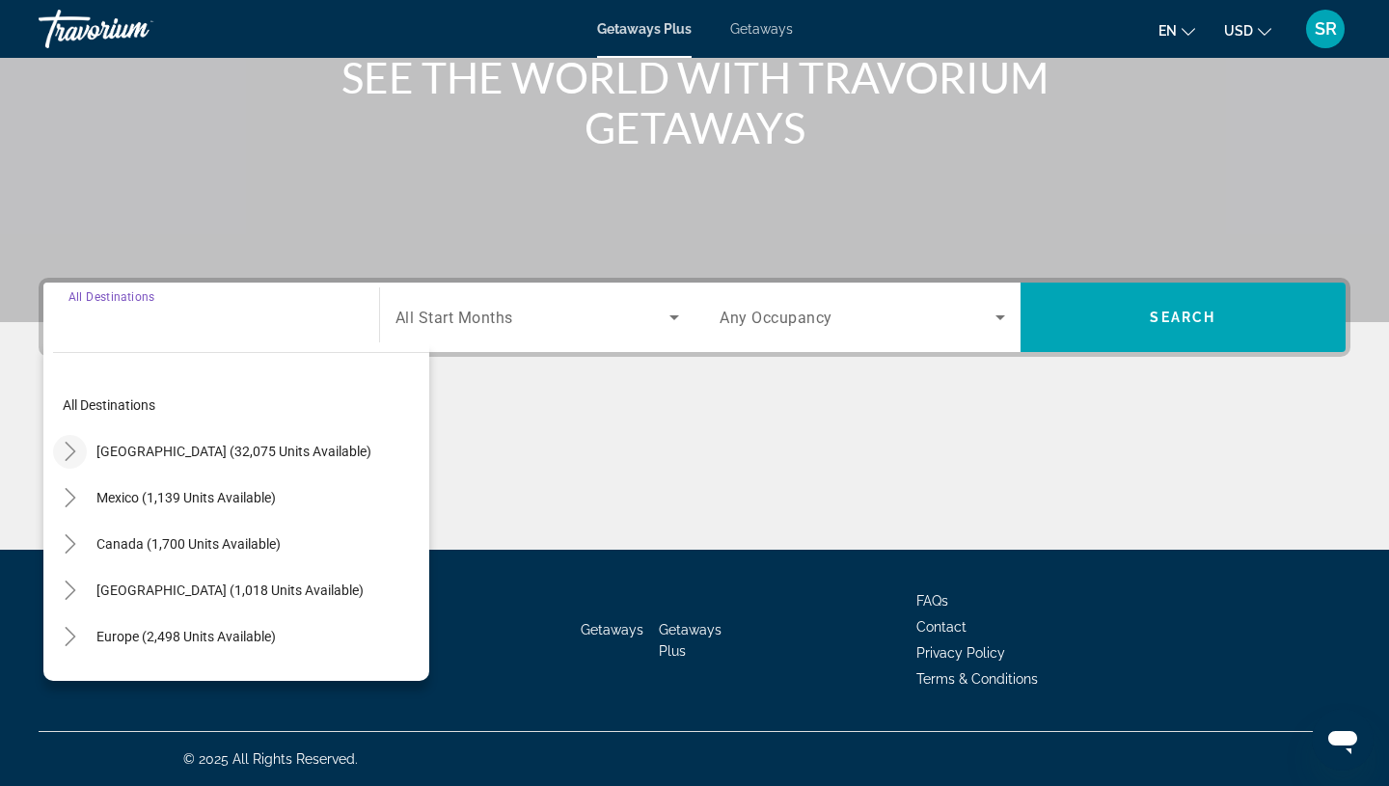
click at [72, 449] on icon "Toggle United States (32,075 units available)" at bounding box center [70, 451] width 11 height 19
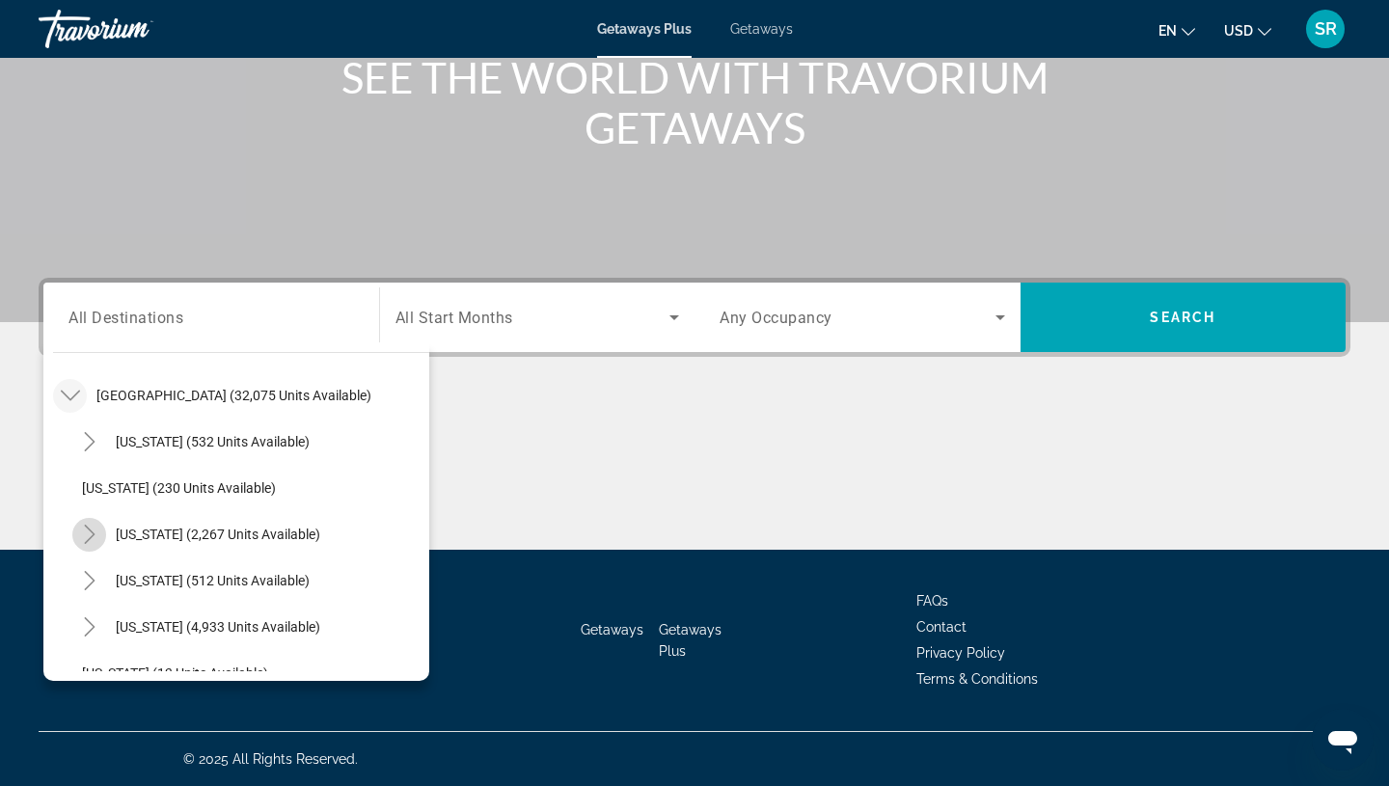
click at [93, 537] on icon "Toggle California (2,267 units available)" at bounding box center [89, 534] width 19 height 19
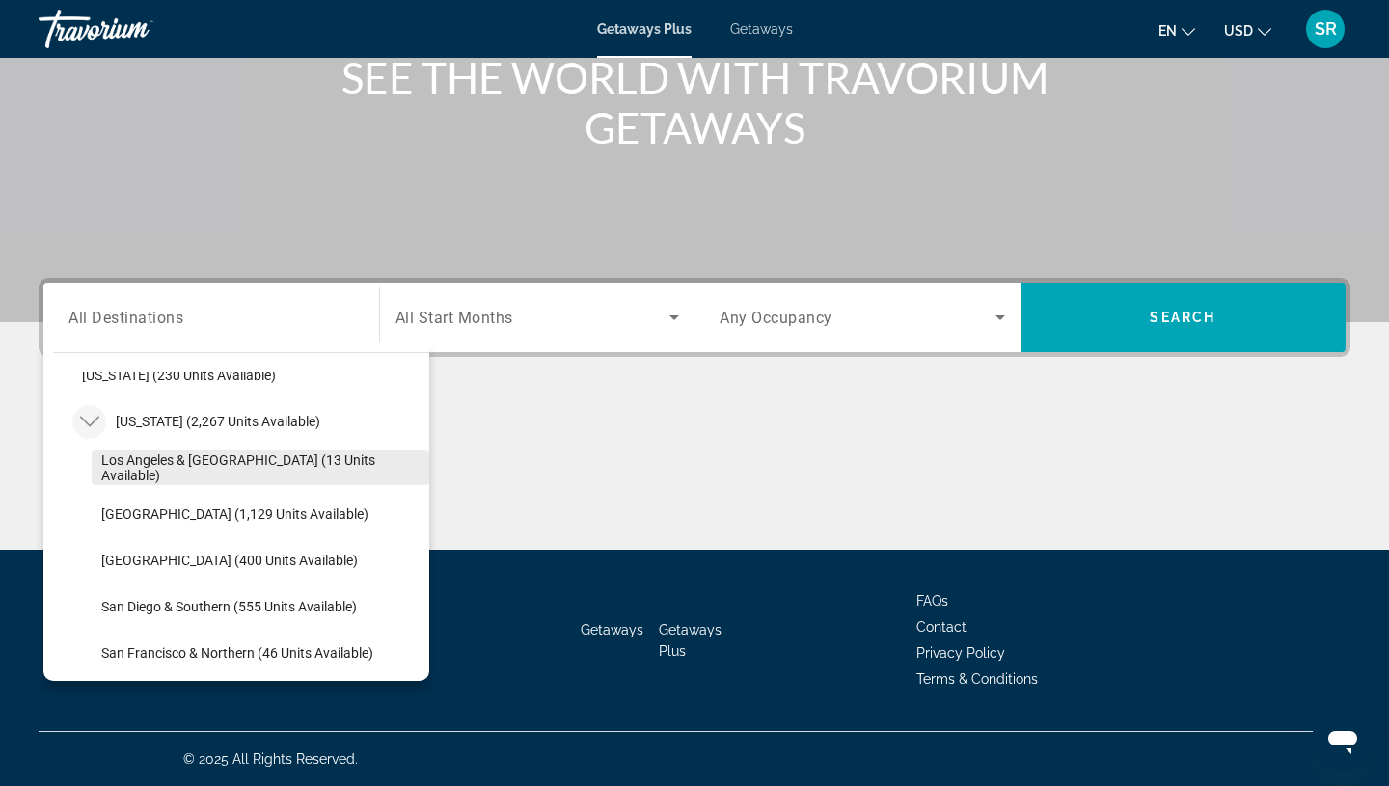
scroll to position [199, 0]
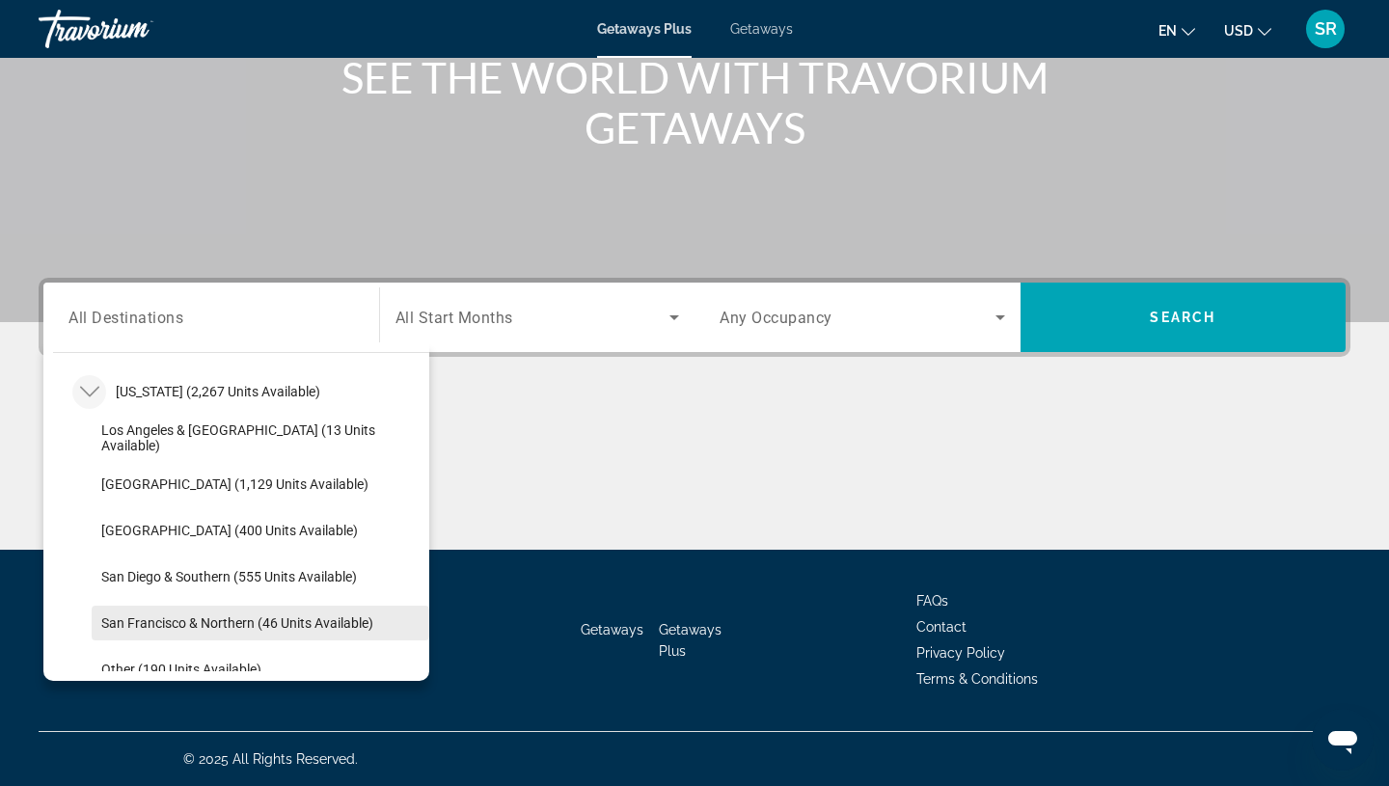
click at [221, 623] on span "San Francisco & Northern (46 units available)" at bounding box center [237, 623] width 272 height 15
type input "**********"
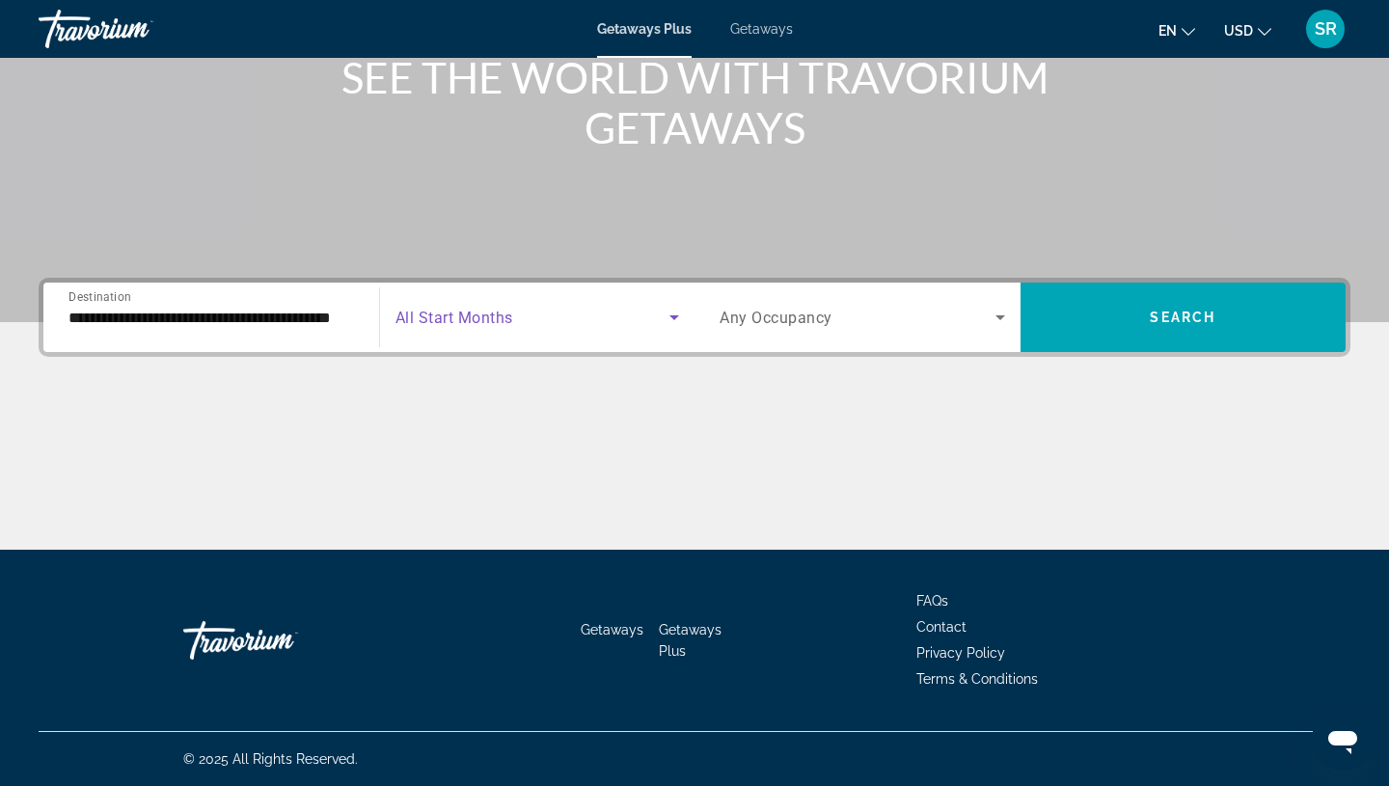
click at [579, 323] on span "Search widget" at bounding box center [533, 317] width 275 height 23
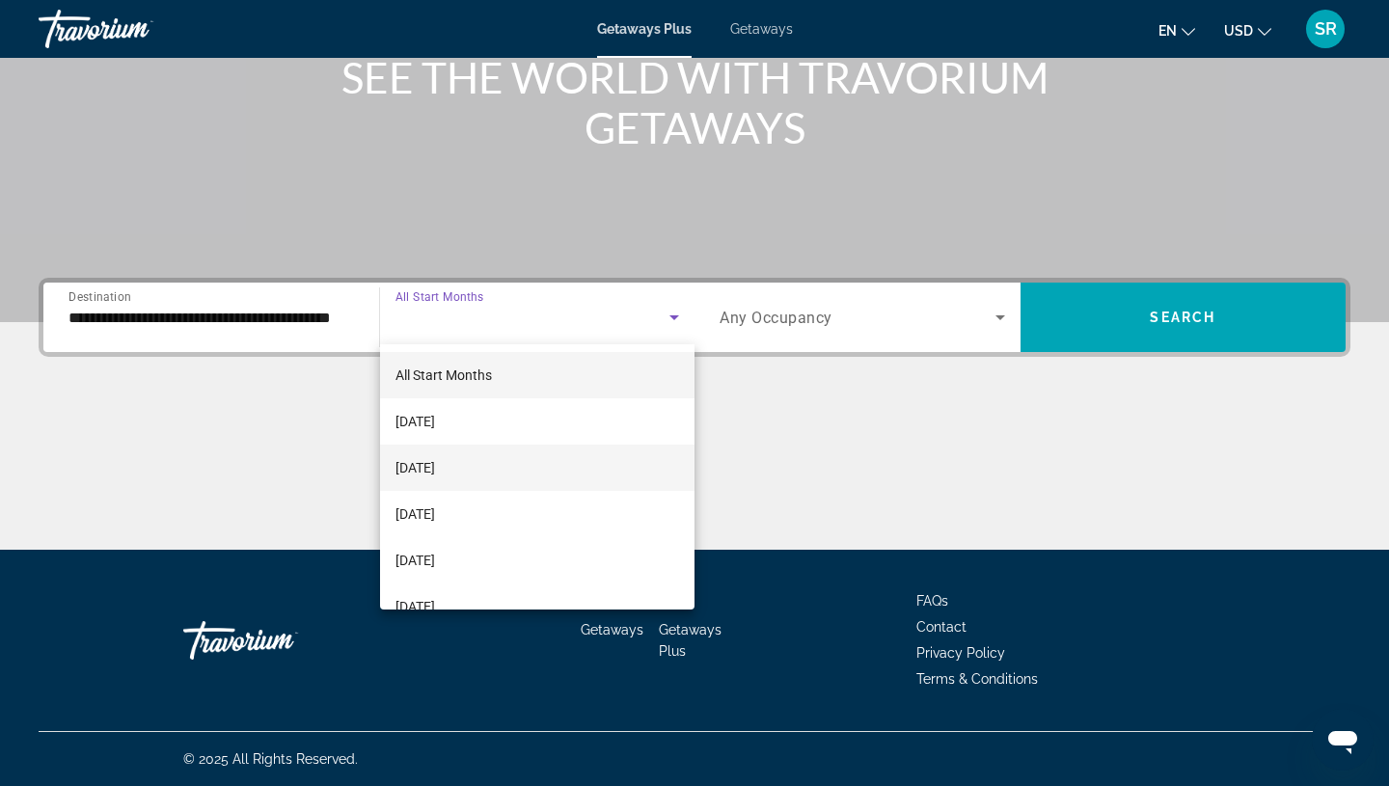
click at [477, 473] on mat-option "[DATE]" at bounding box center [537, 468] width 315 height 46
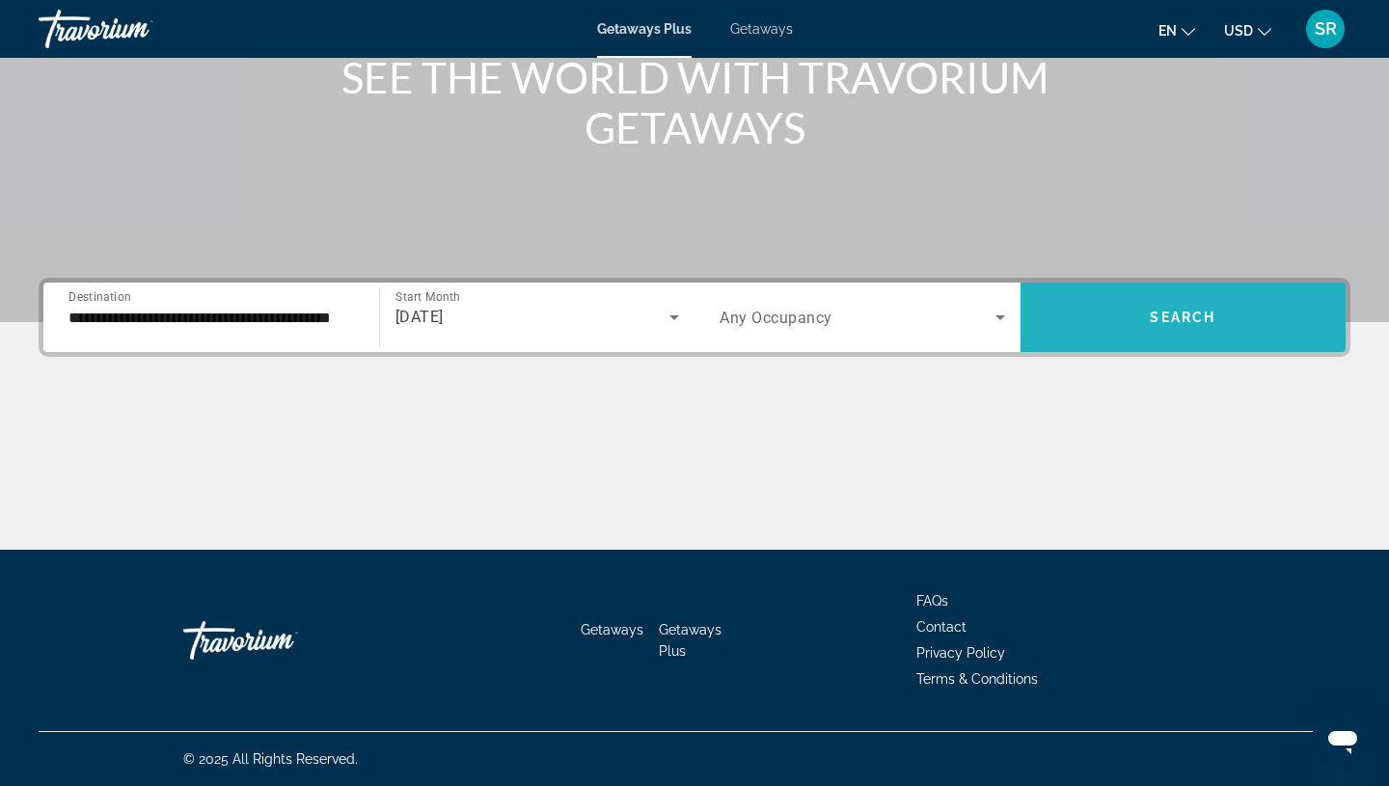
click at [1109, 315] on span "Search widget" at bounding box center [1184, 317] width 326 height 46
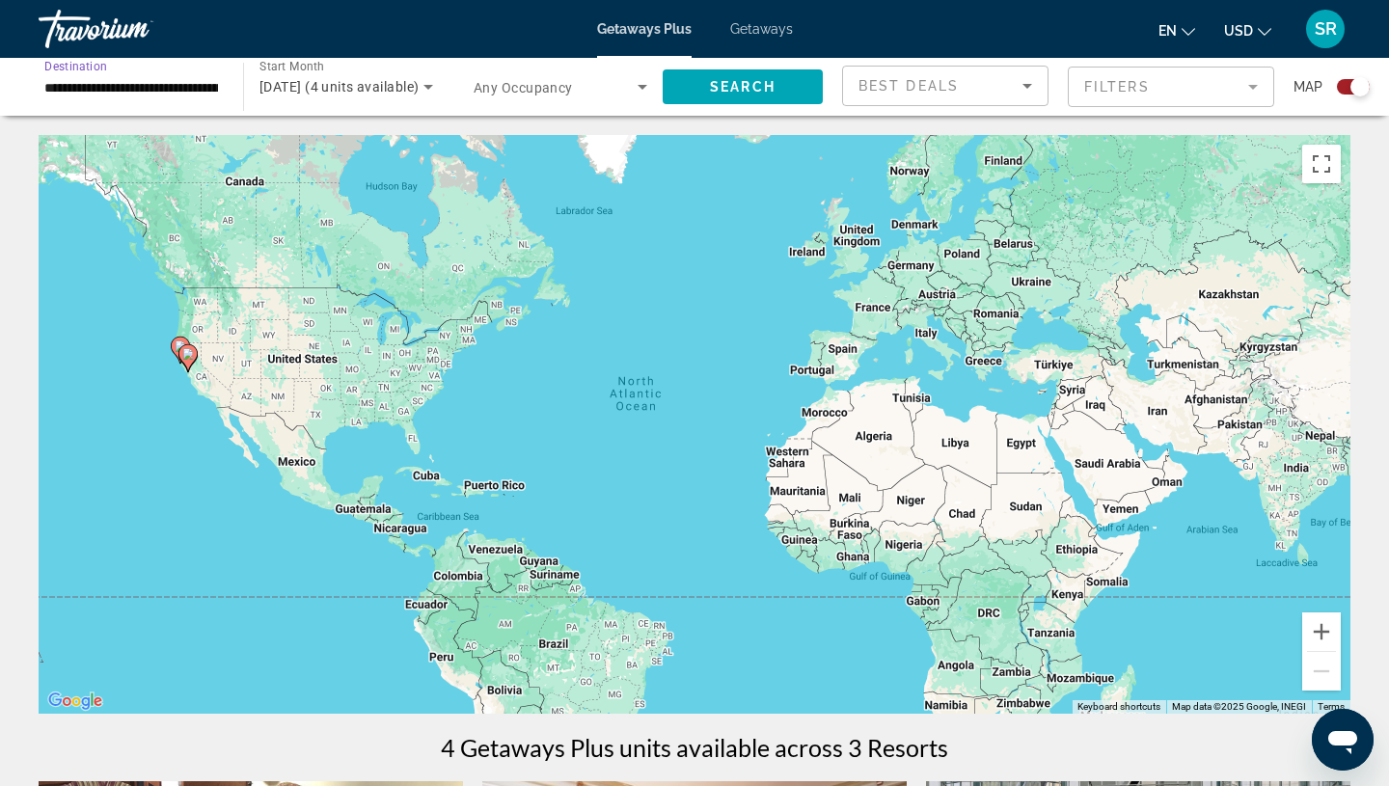
click at [152, 92] on input "**********" at bounding box center [131, 87] width 174 height 23
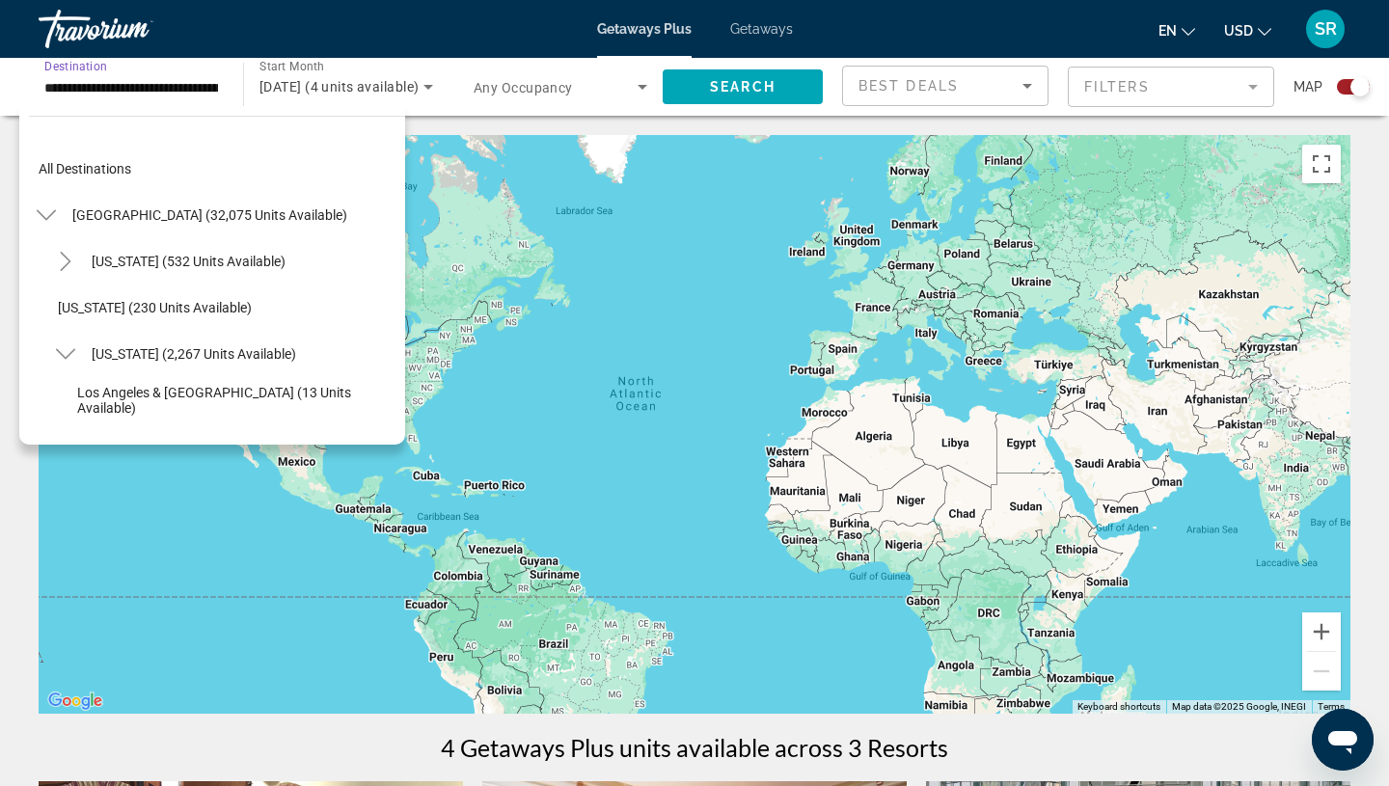
scroll to position [300, 0]
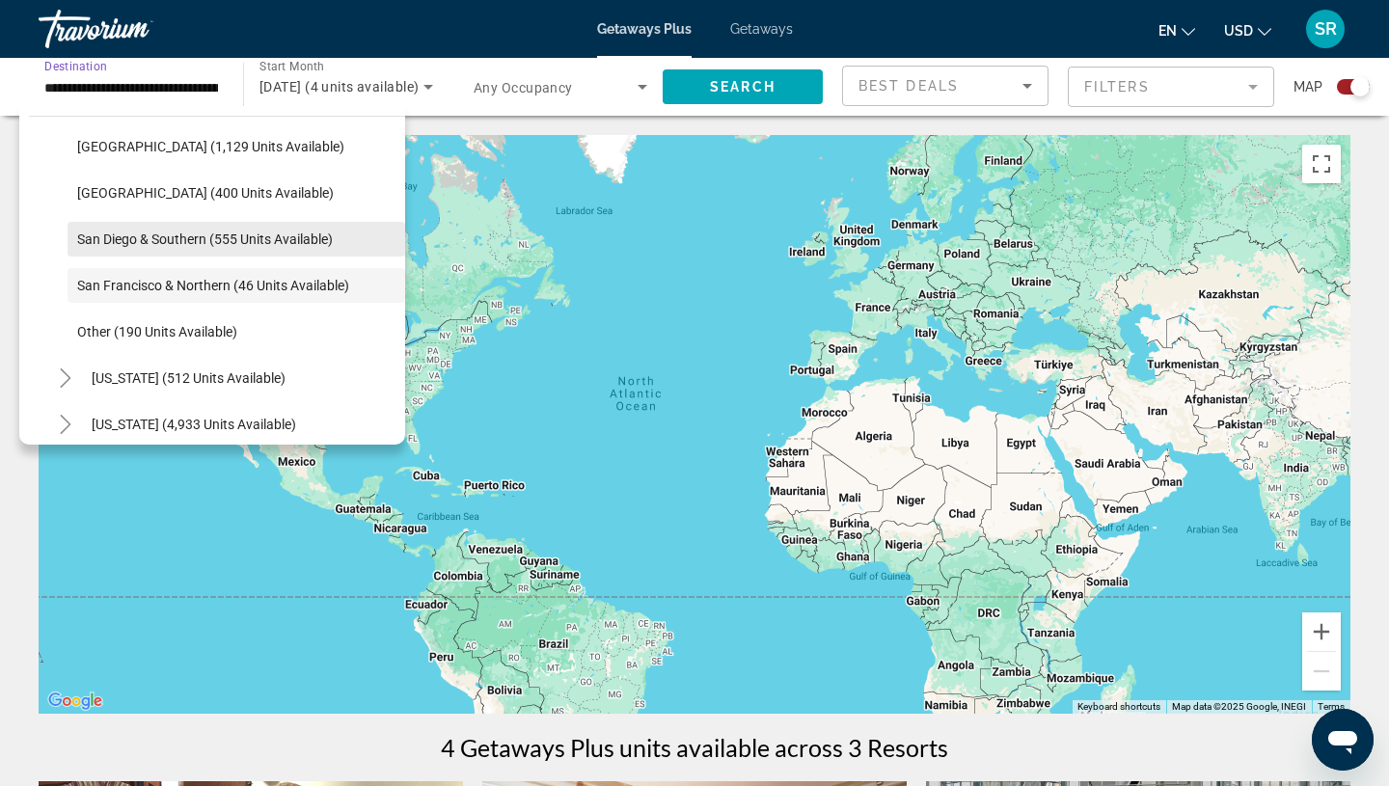
click at [170, 233] on span "San Diego & Southern (555 units available)" at bounding box center [205, 239] width 256 height 15
type input "**********"
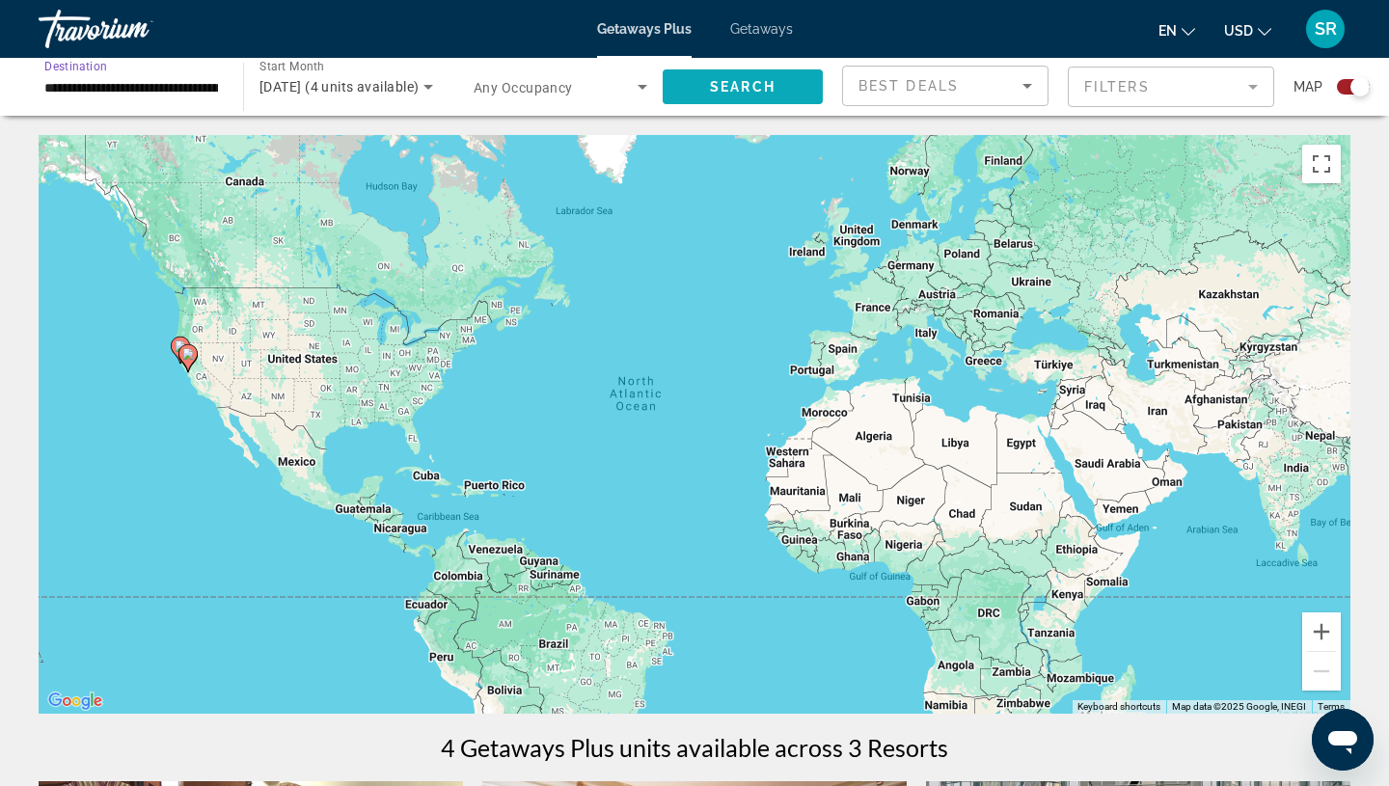
click at [743, 91] on span "Search" at bounding box center [743, 86] width 66 height 15
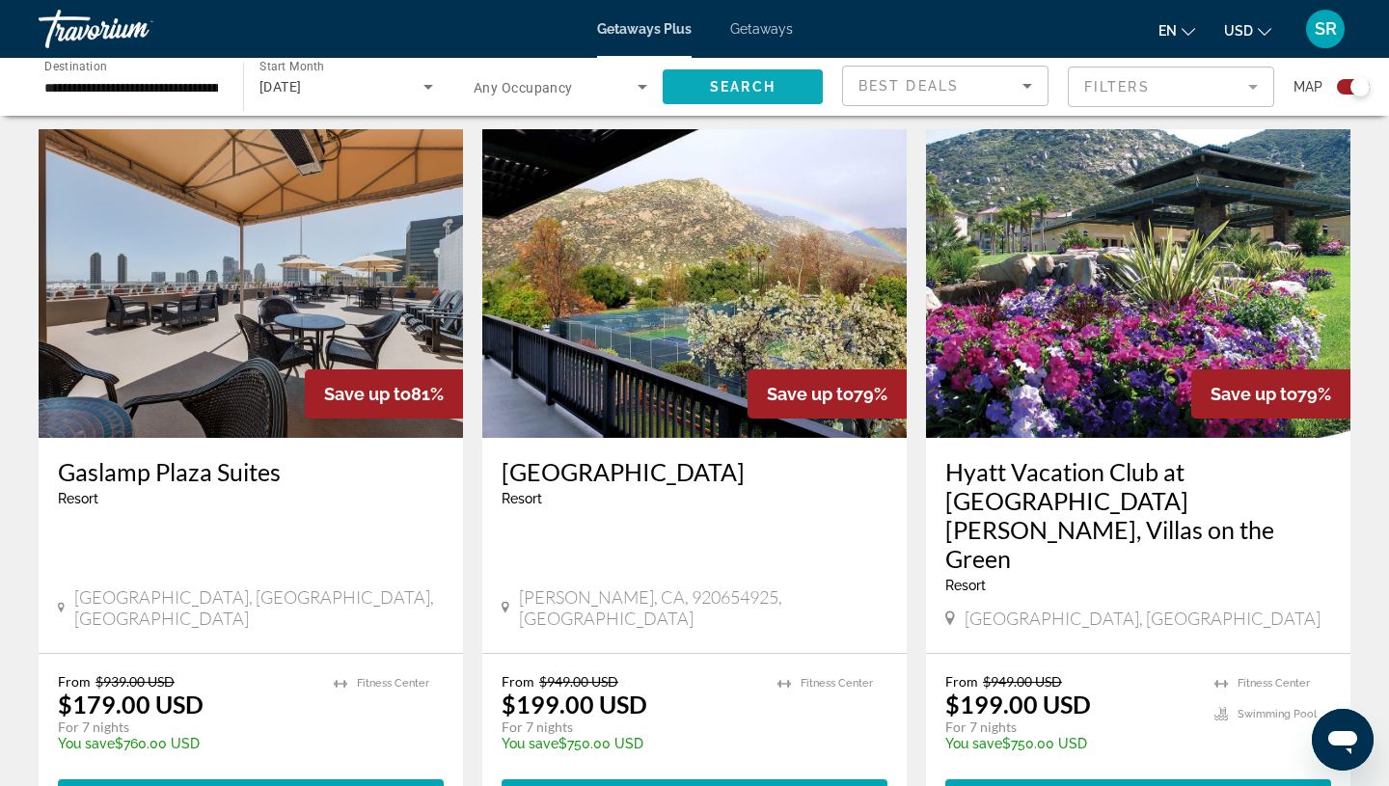
scroll to position [649, 0]
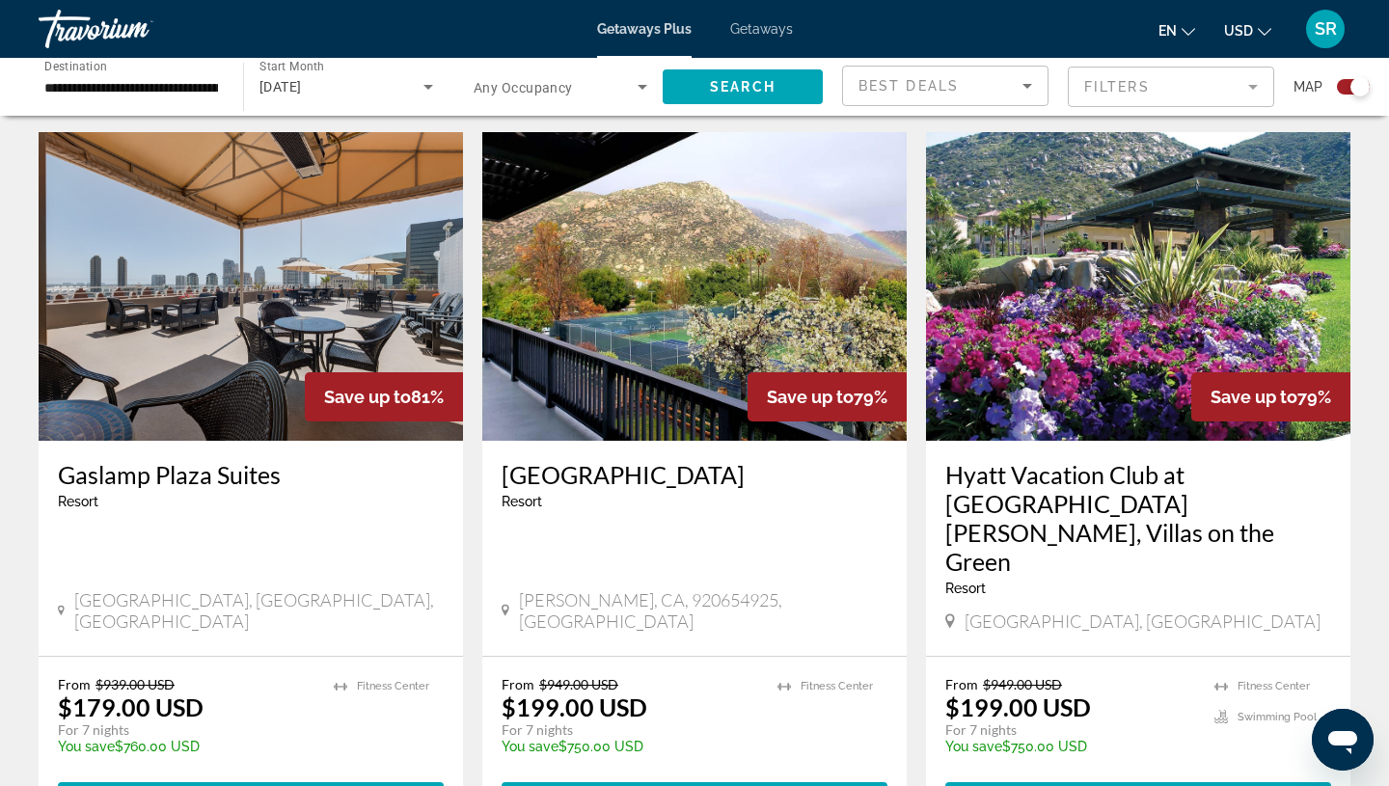
click at [249, 329] on img "Main content" at bounding box center [251, 286] width 425 height 309
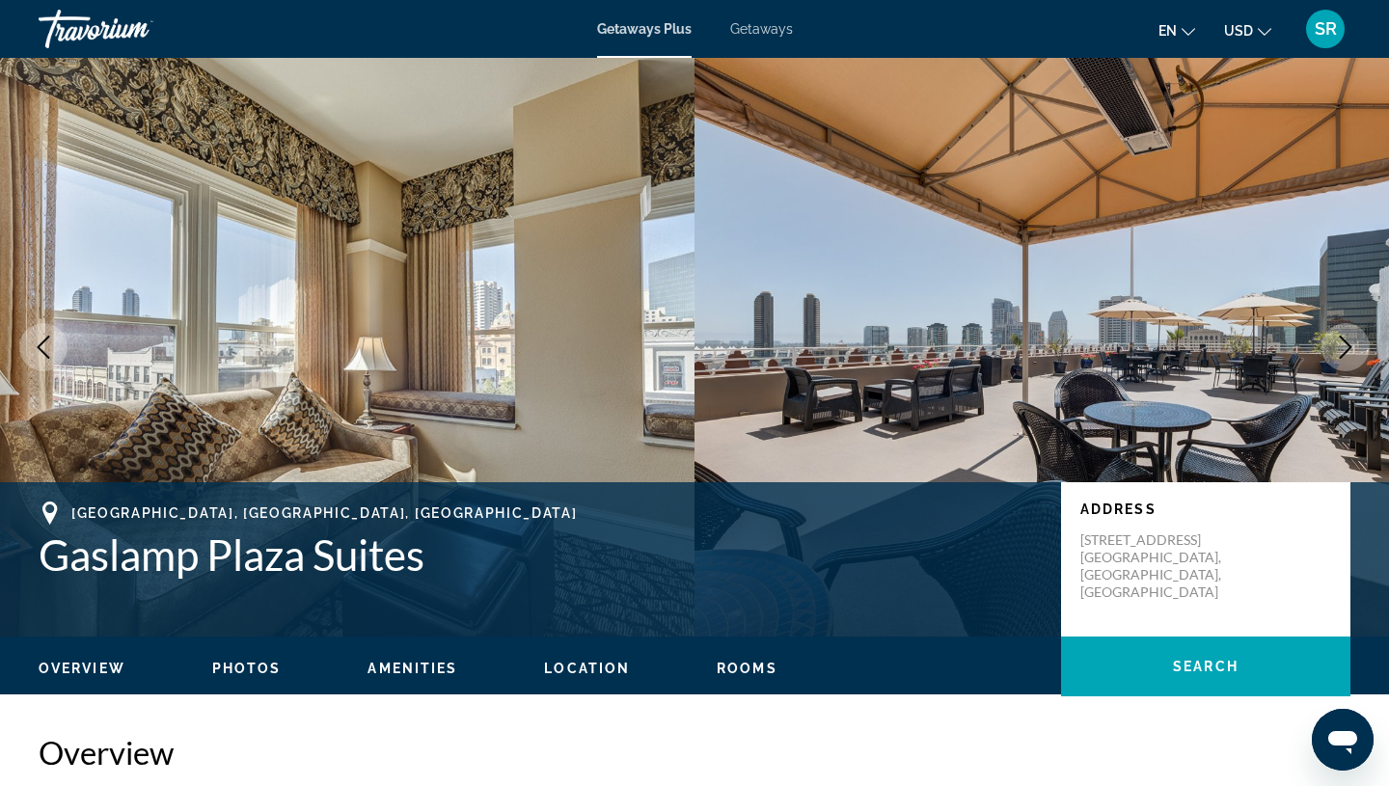
click at [1338, 344] on icon "Next image" at bounding box center [1345, 347] width 23 height 23
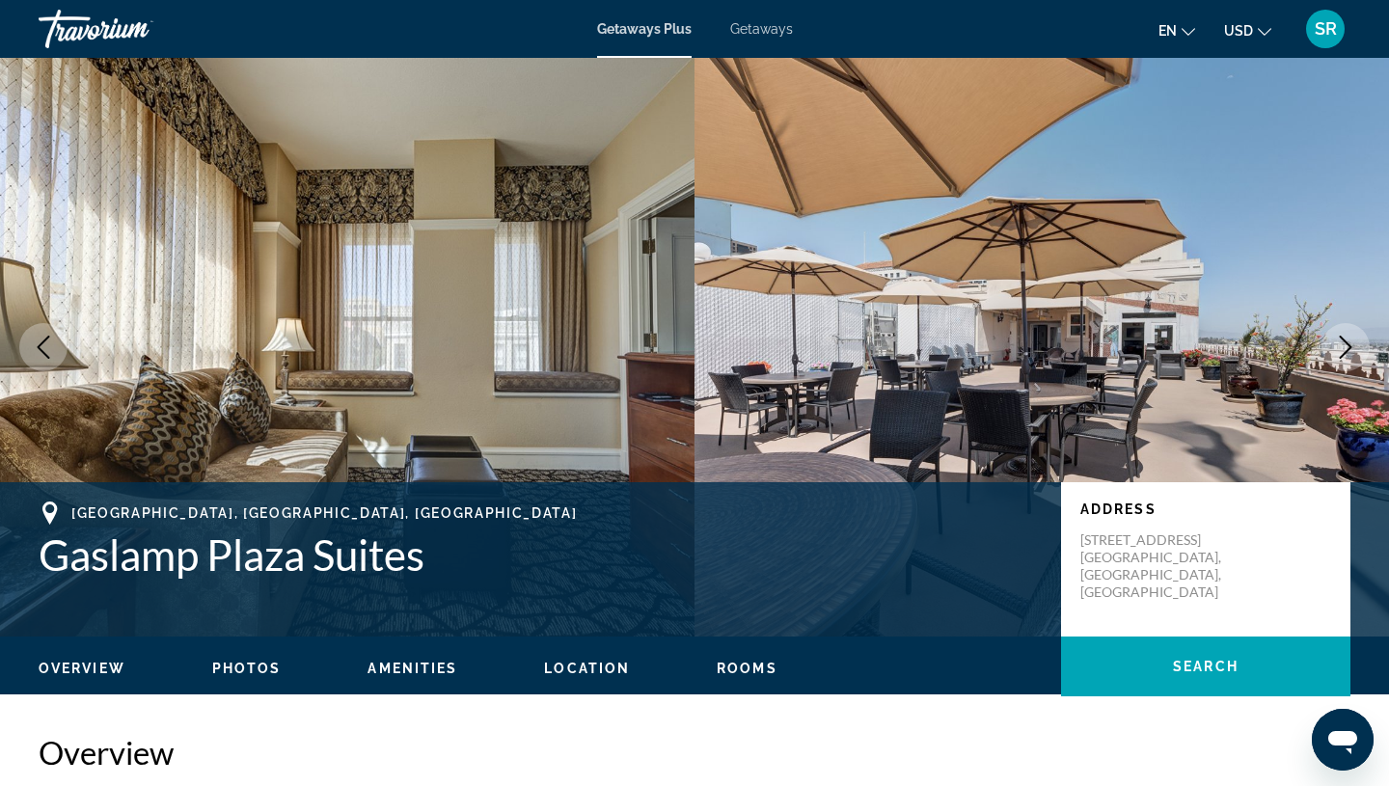
click at [1338, 344] on icon "Next image" at bounding box center [1345, 347] width 23 height 23
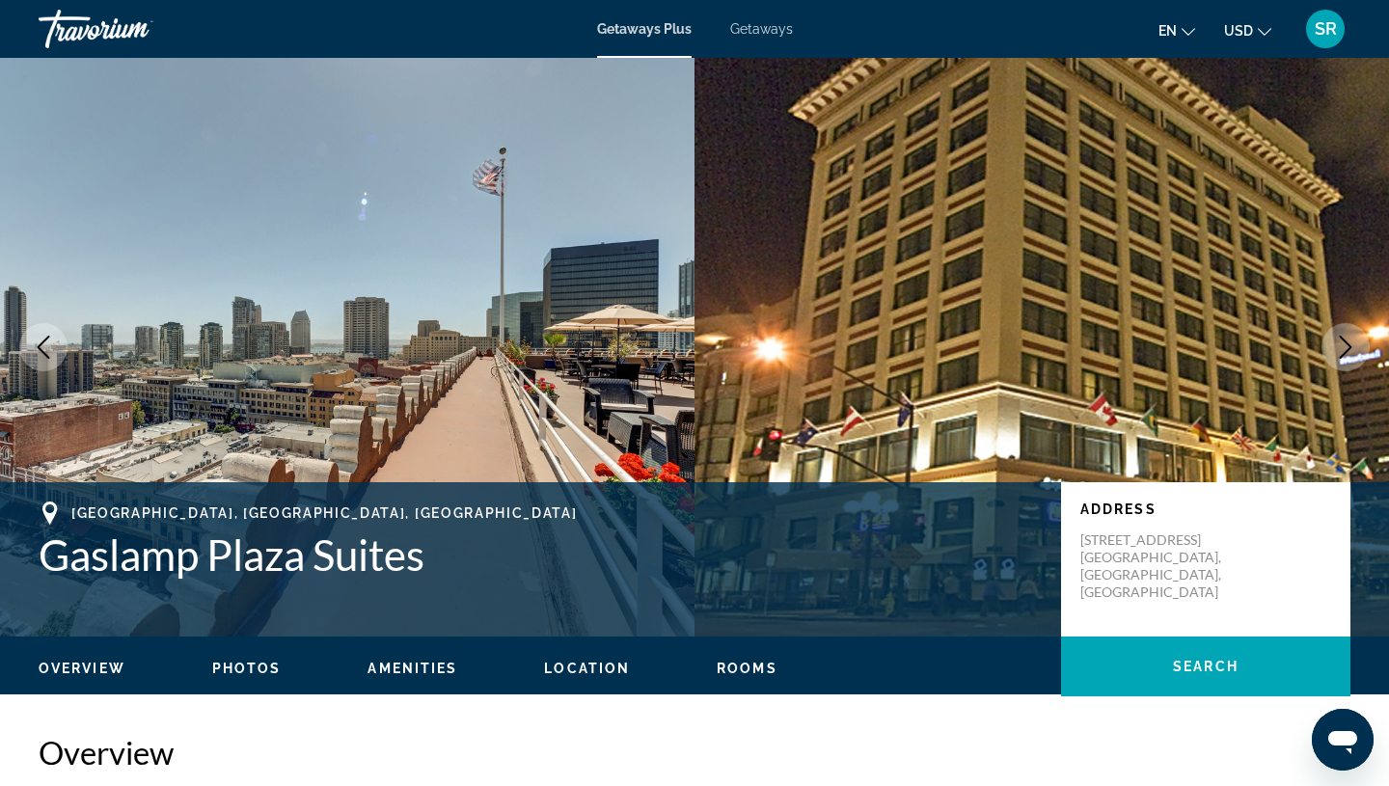
click at [1338, 344] on icon "Next image" at bounding box center [1345, 347] width 23 height 23
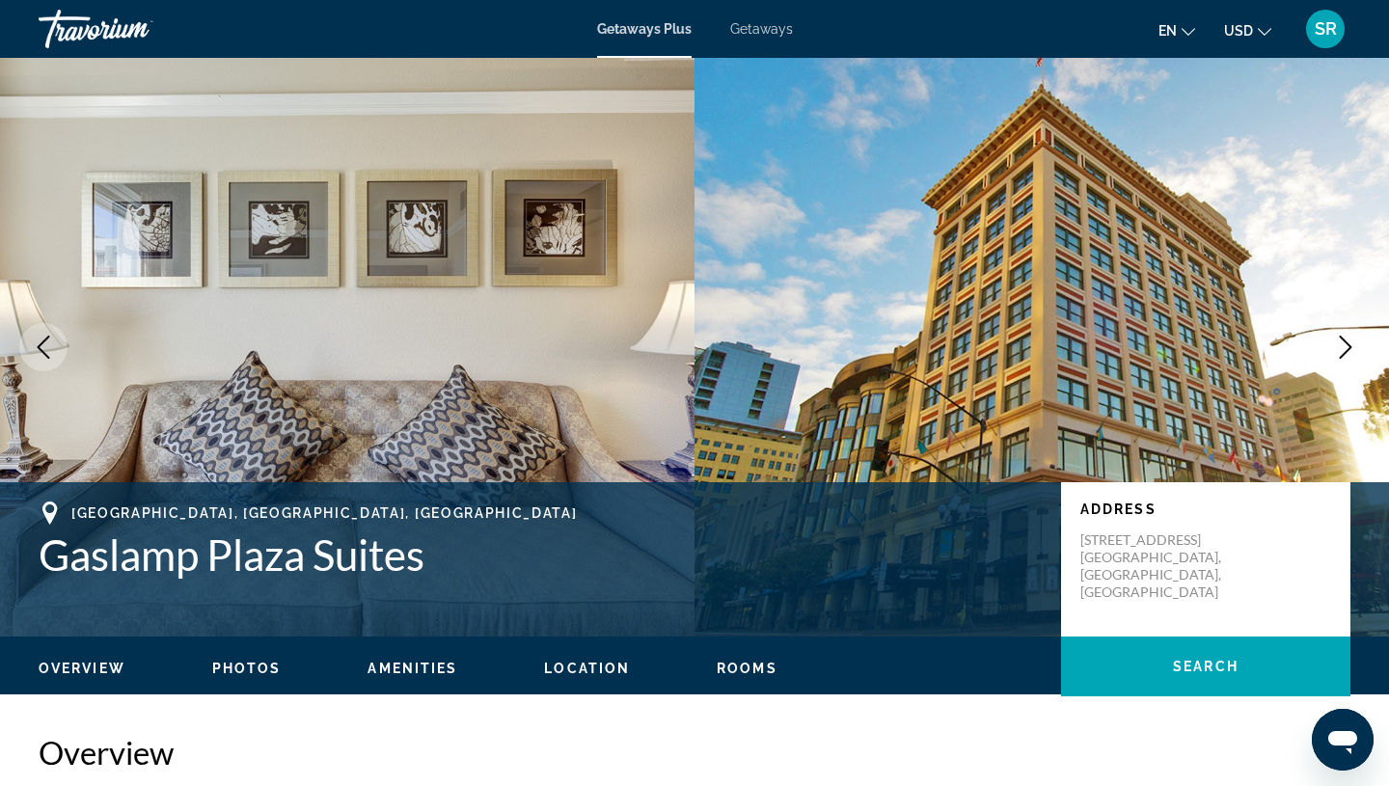
click at [1338, 345] on icon "Next image" at bounding box center [1345, 347] width 23 height 23
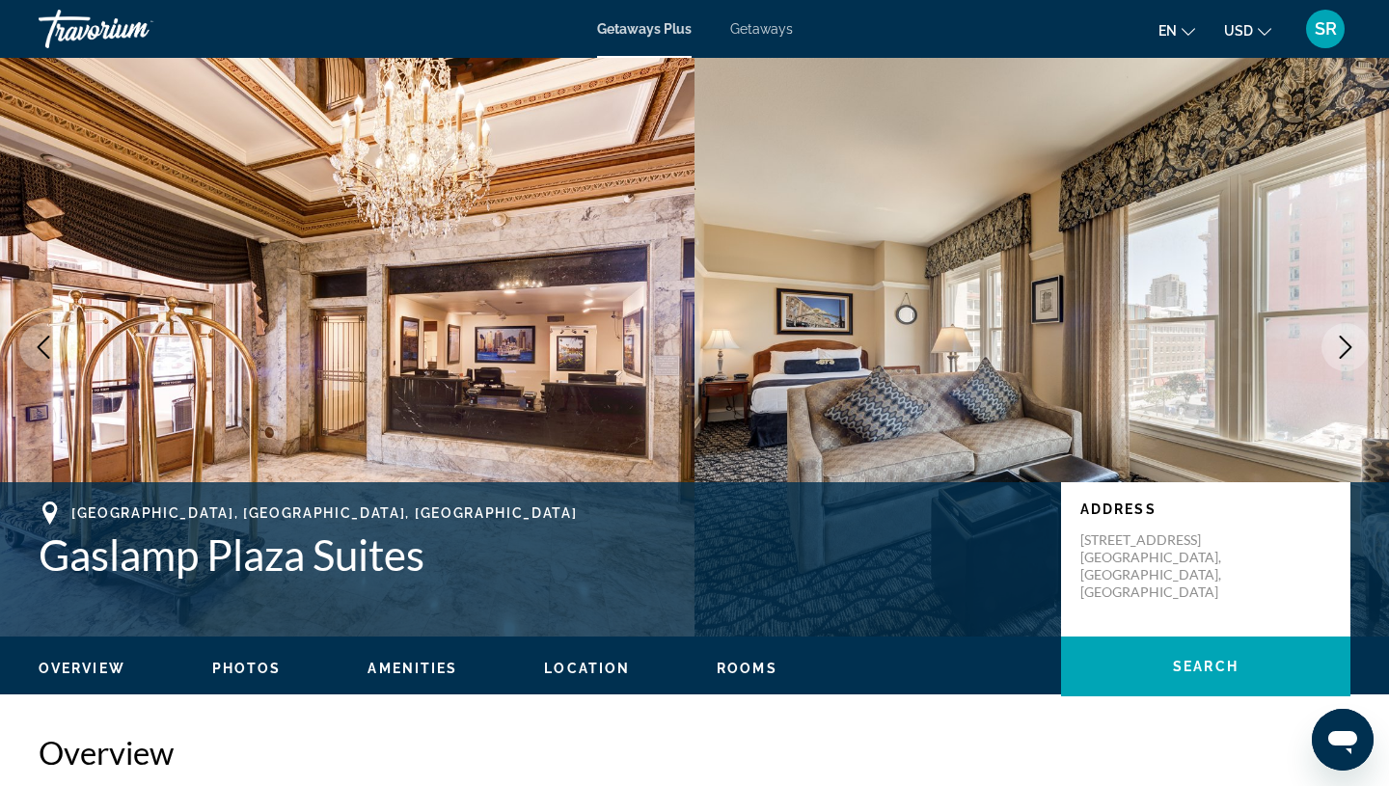
click at [1338, 345] on icon "Next image" at bounding box center [1345, 347] width 23 height 23
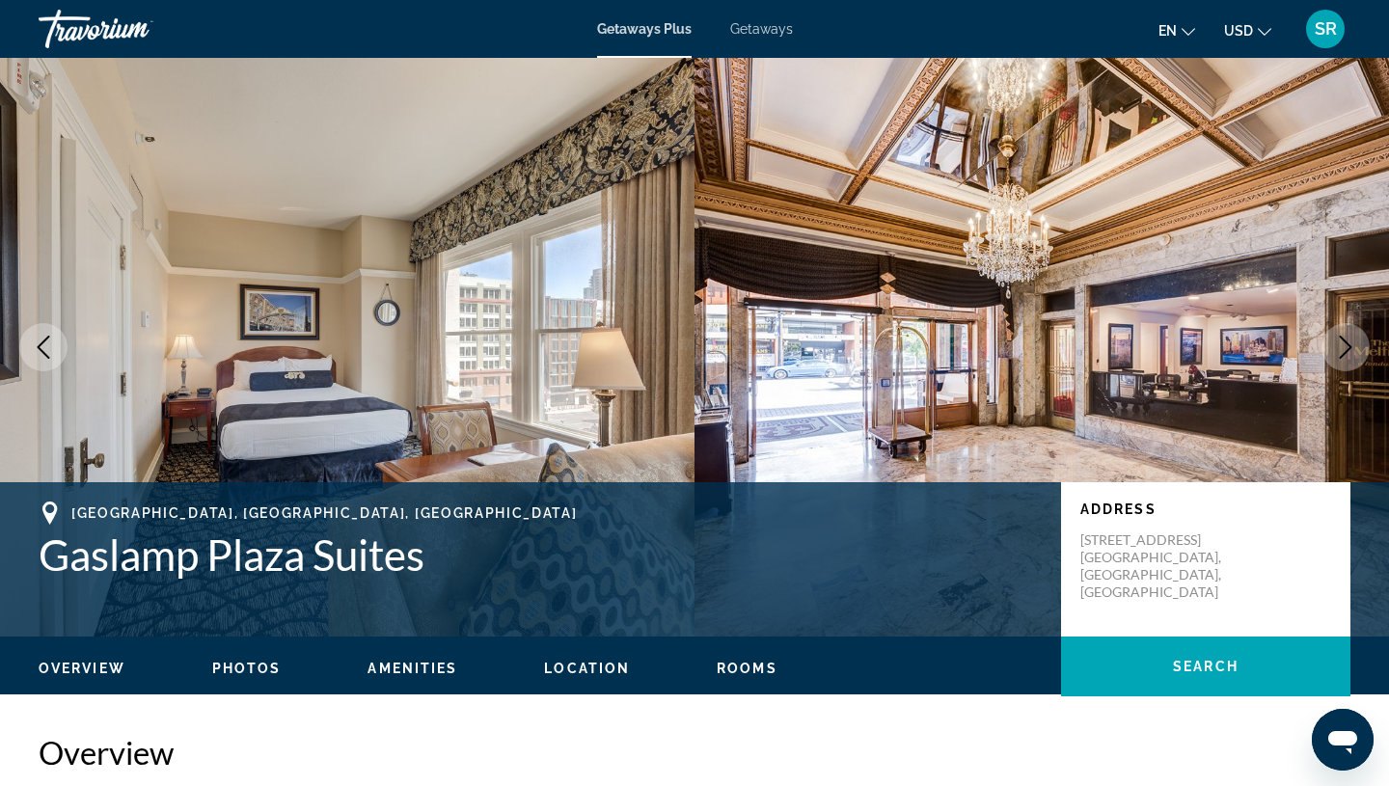
click at [1338, 345] on icon "Next image" at bounding box center [1345, 347] width 23 height 23
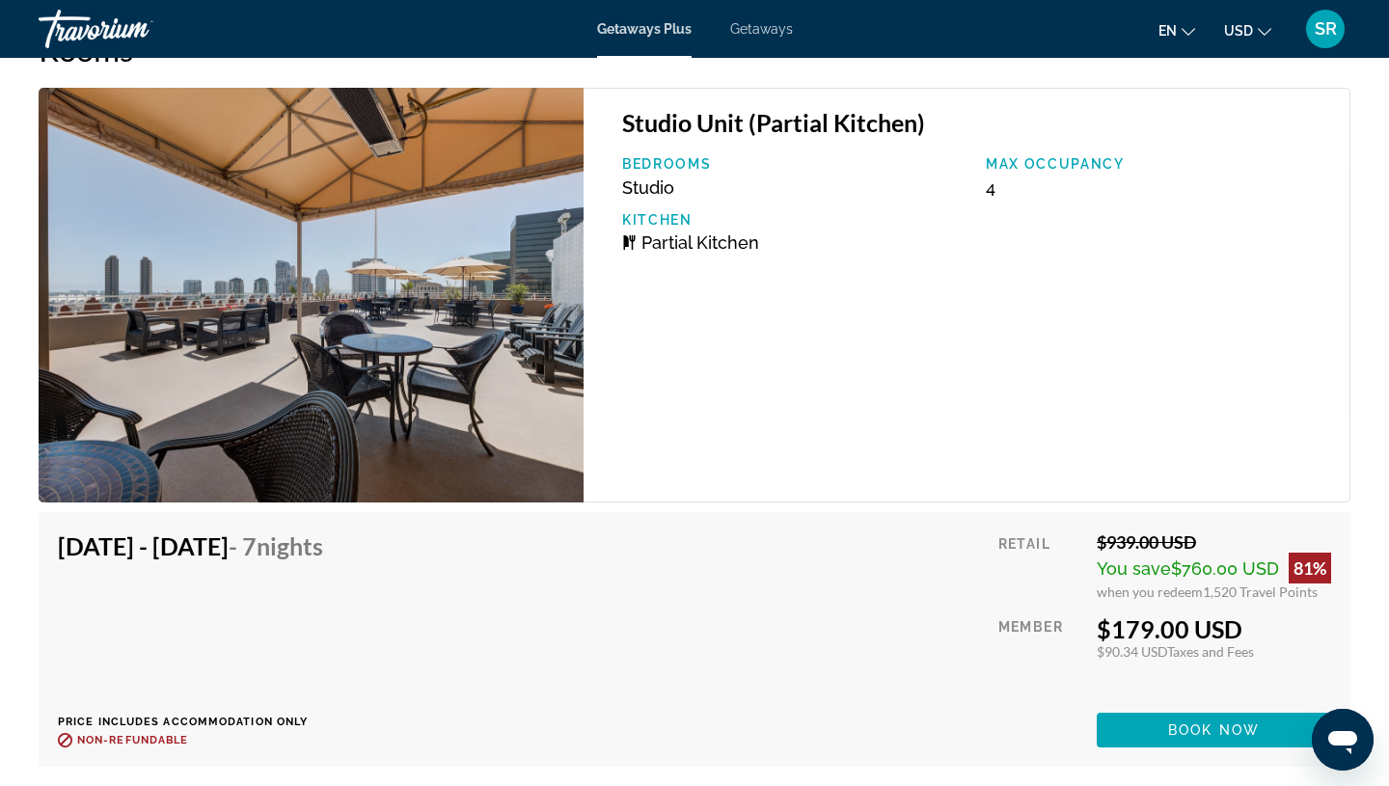
scroll to position [3264, 0]
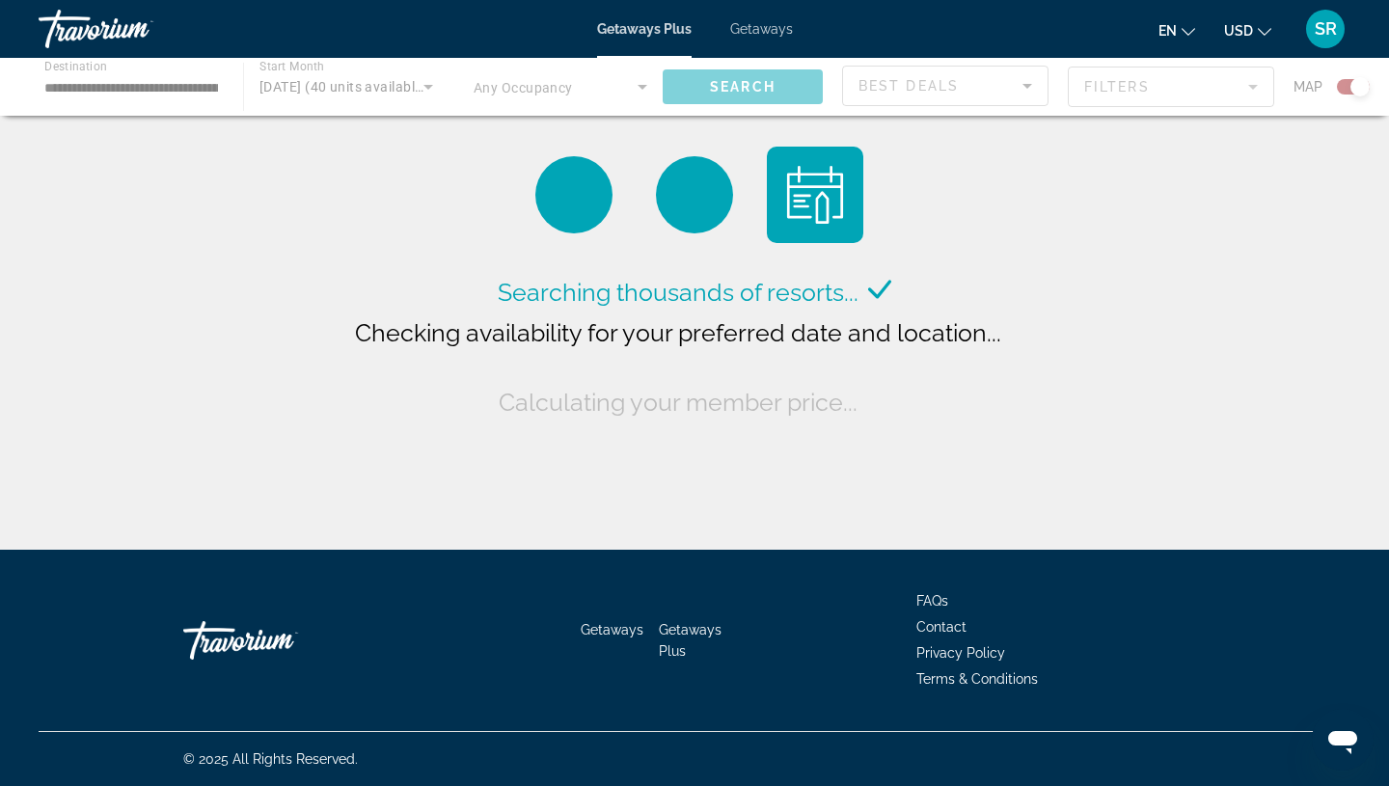
click at [168, 94] on div "Main content" at bounding box center [694, 87] width 1389 height 58
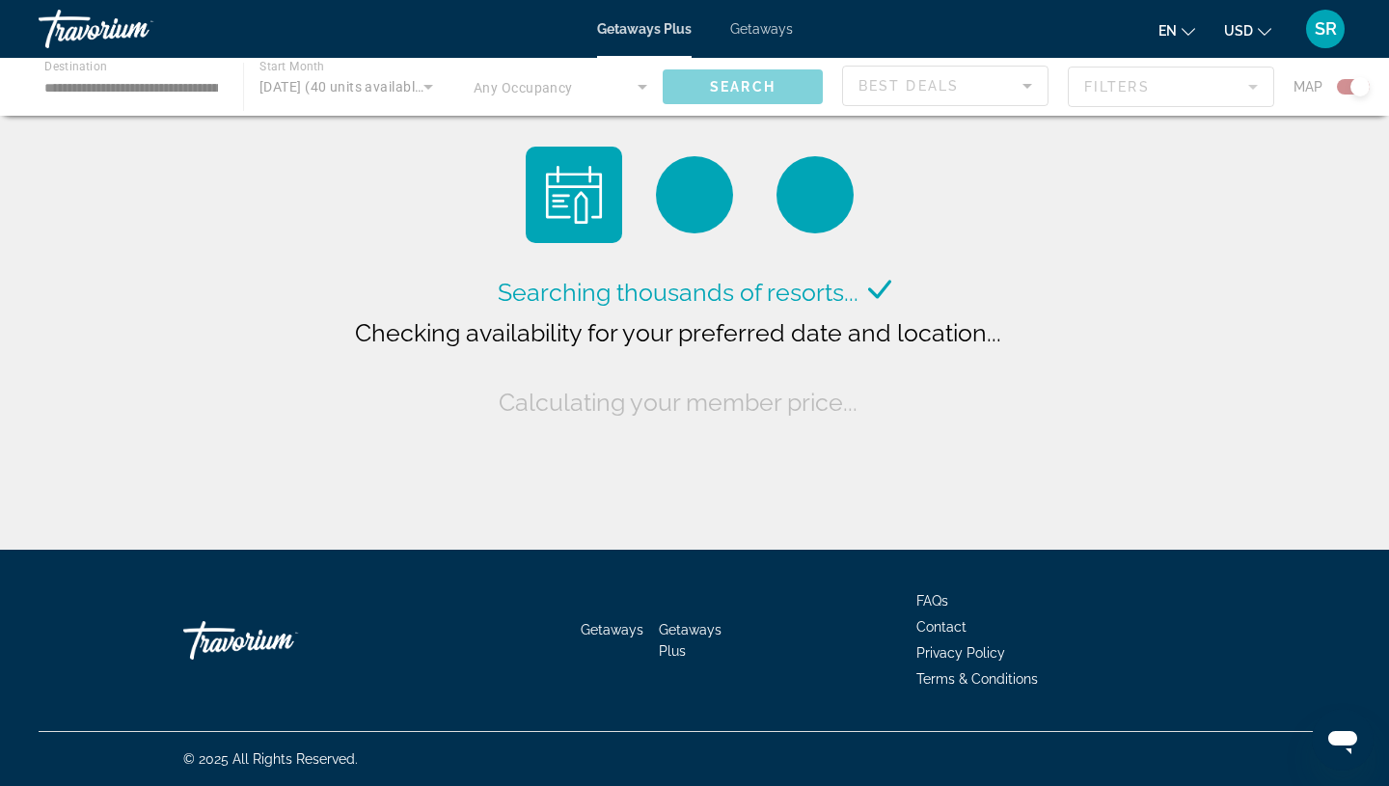
click at [168, 94] on div "Main content" at bounding box center [694, 87] width 1389 height 58
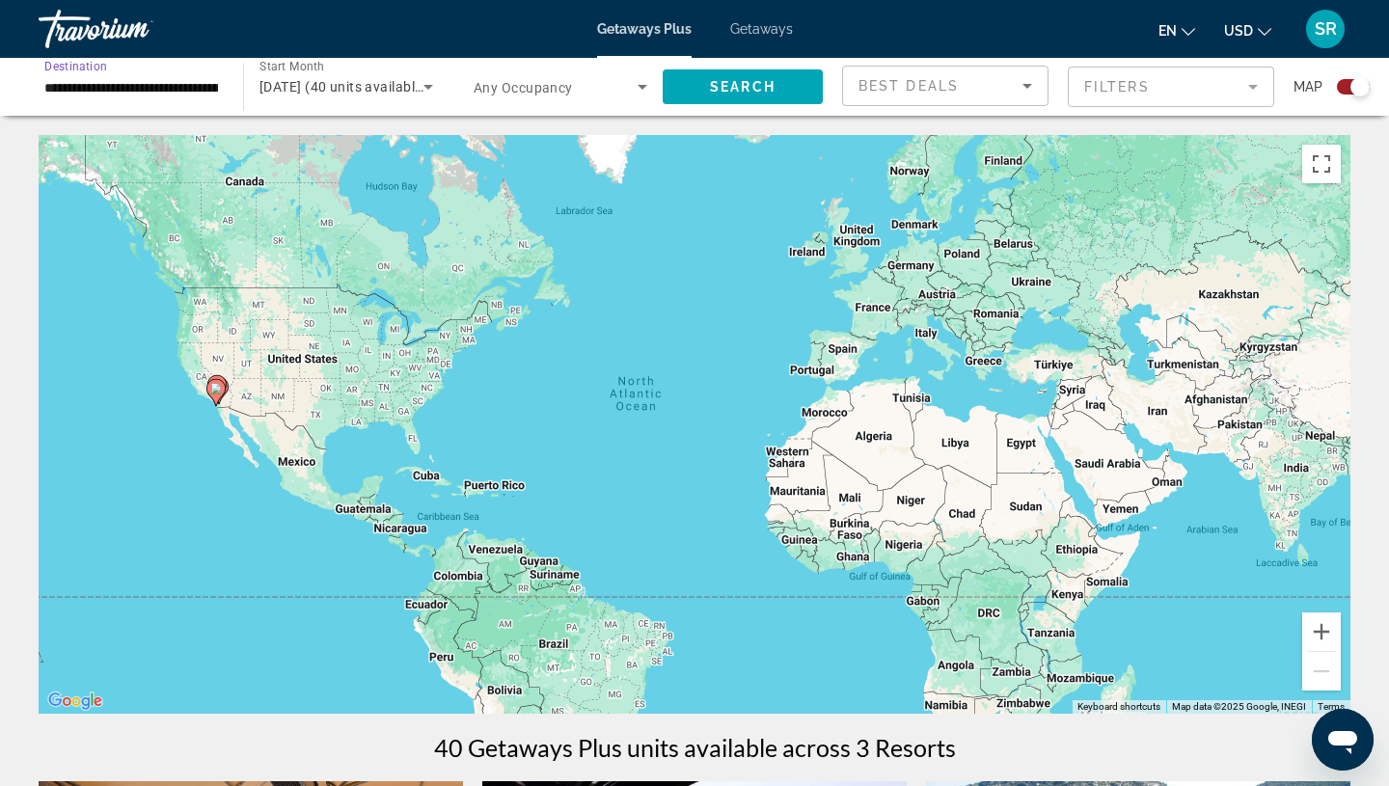
click at [179, 89] on input "**********" at bounding box center [131, 87] width 174 height 23
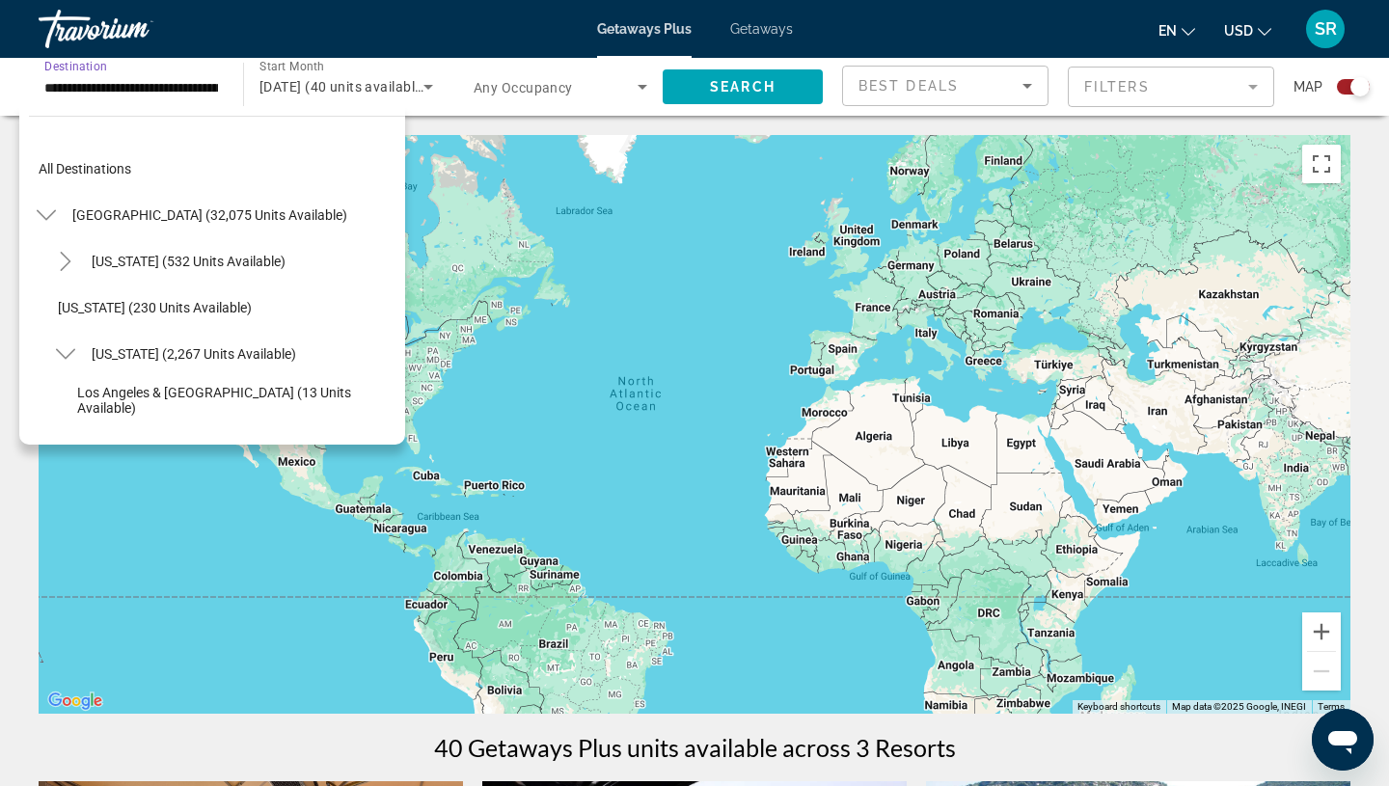
scroll to position [254, 0]
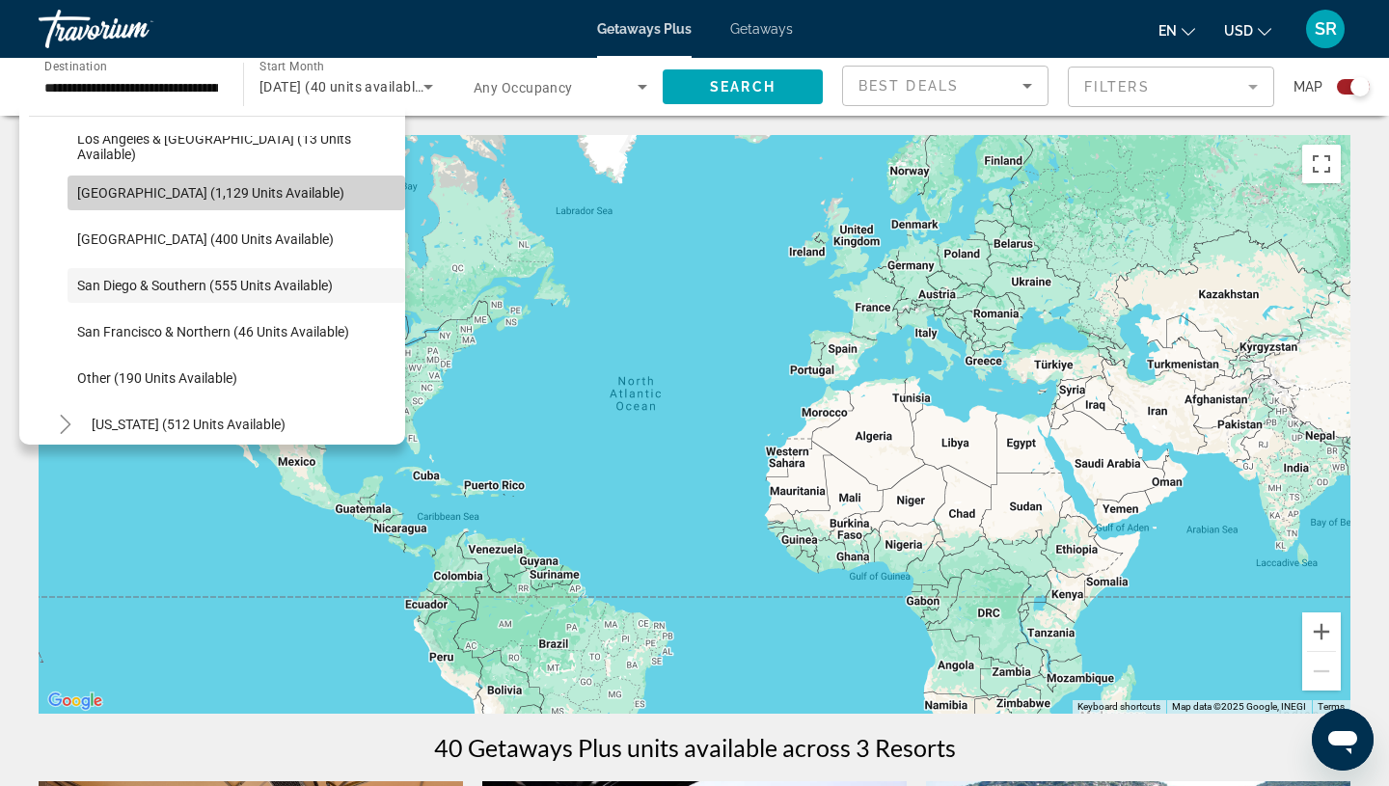
click at [163, 193] on span "Lake Tahoe (1,129 units available)" at bounding box center [210, 192] width 267 height 15
type input "**********"
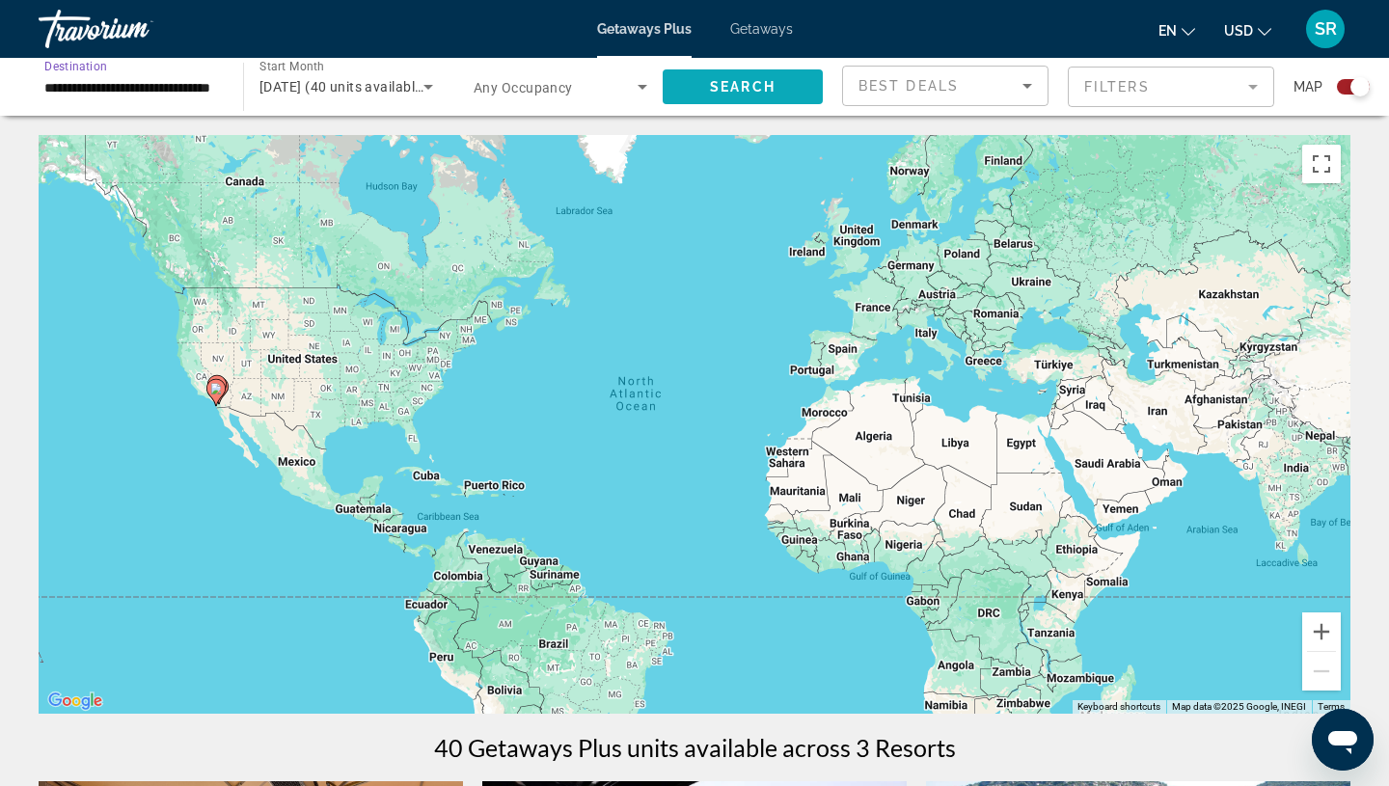
click at [743, 84] on span "Search" at bounding box center [743, 86] width 66 height 15
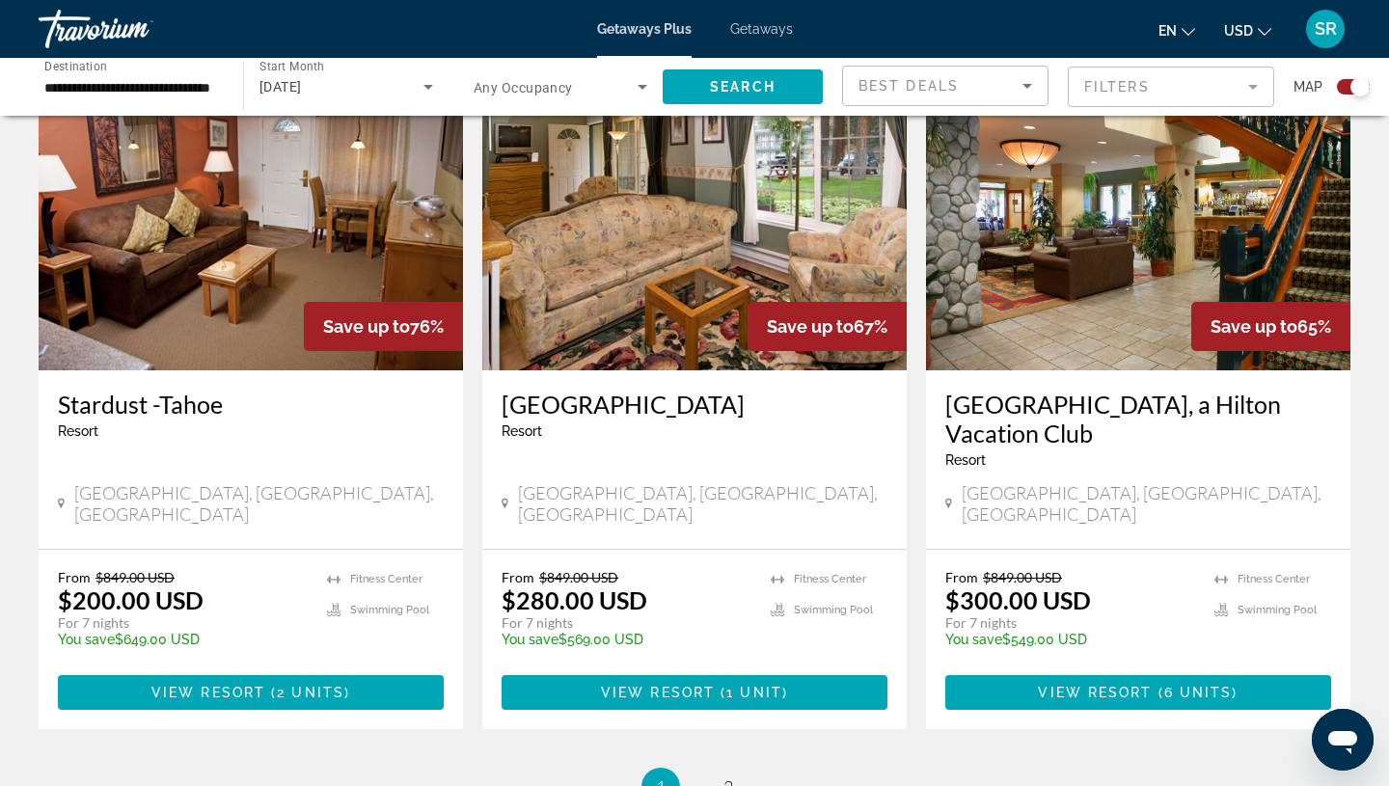
scroll to position [3020, 0]
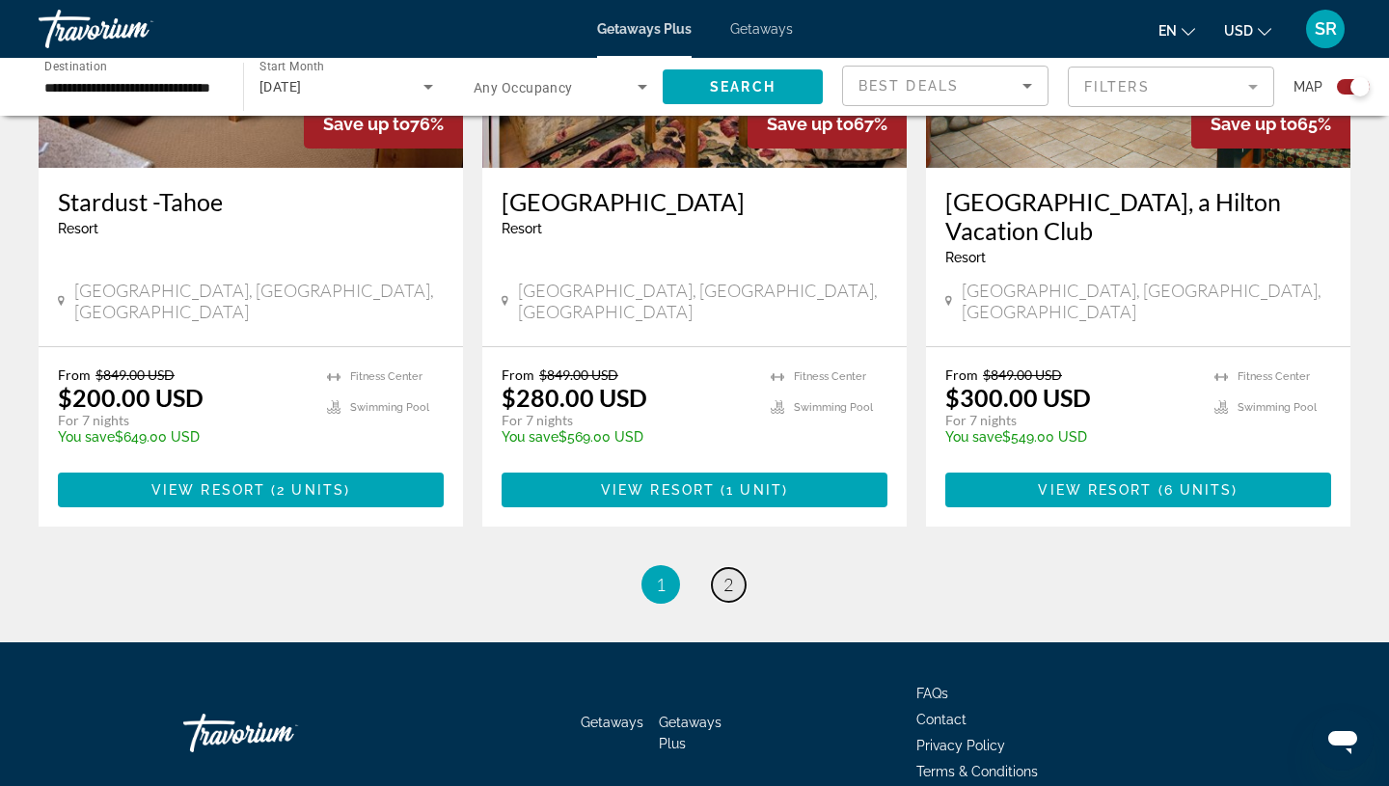
click at [728, 574] on span "2" at bounding box center [729, 584] width 10 height 21
